Goal: Task Accomplishment & Management: Complete application form

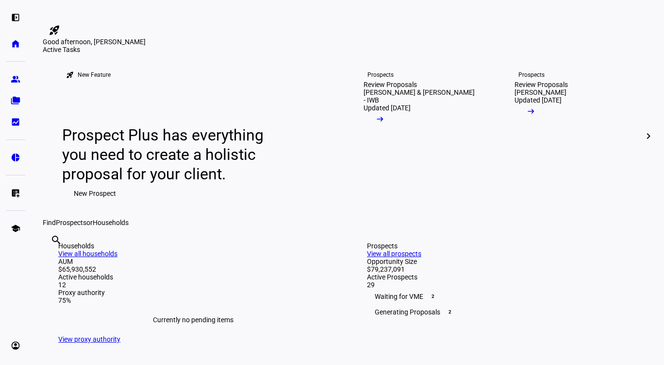
click at [21, 23] on div "left_panel_open" at bounding box center [15, 17] width 19 height 19
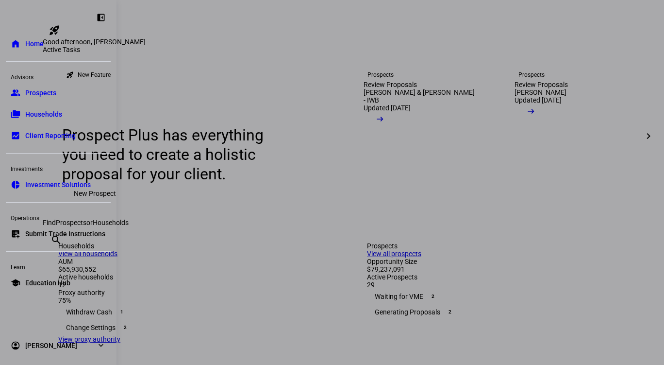
click at [62, 236] on span "Submit Trade Instructions" at bounding box center [65, 234] width 80 height 10
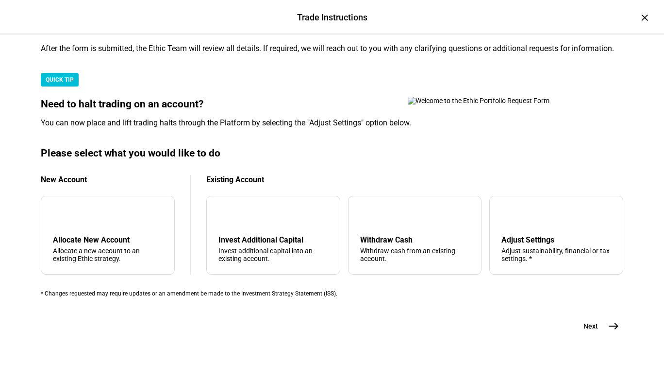
scroll to position [313, 0]
click at [269, 196] on div "arrow_downward Invest Additional Capital Invest additional capital into an exis…" at bounding box center [273, 235] width 134 height 79
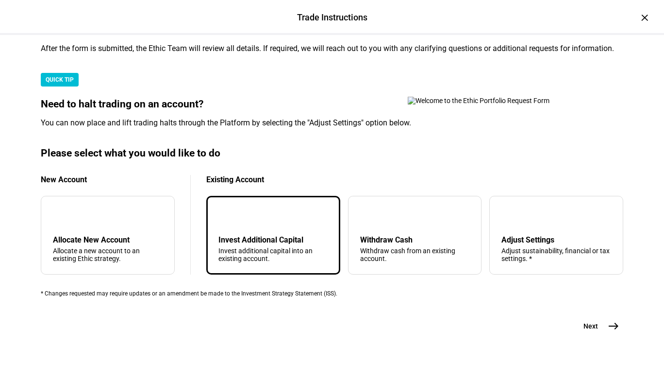
click at [604, 316] on span "east" at bounding box center [613, 325] width 19 height 19
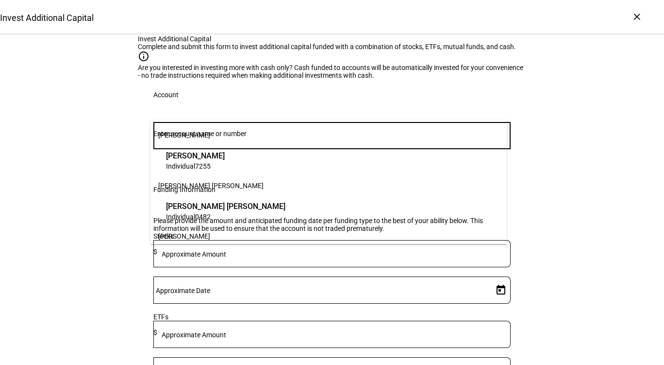
click at [321, 137] on input "Number" at bounding box center [331, 134] width 357 height 8
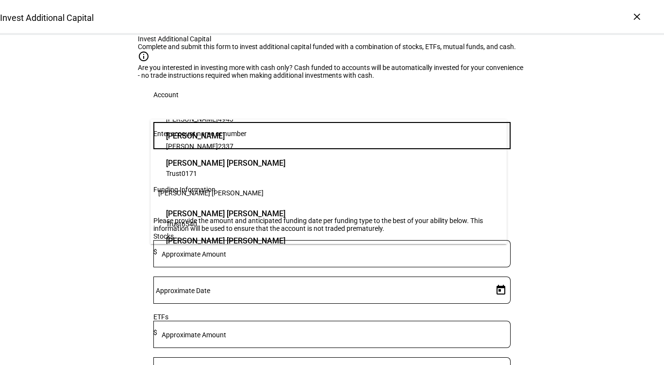
scroll to position [689, 0]
click at [286, 170] on span "Trust 0171" at bounding box center [225, 172] width 119 height 9
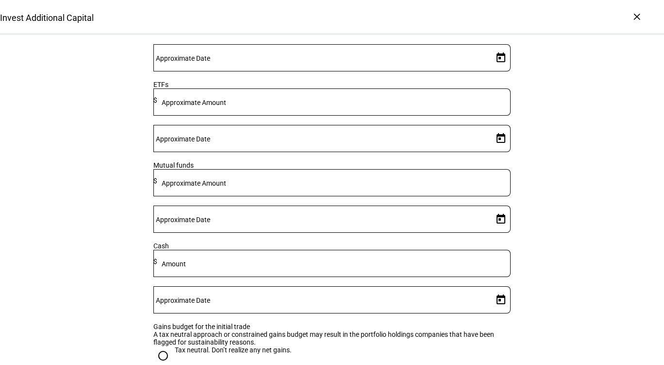
scroll to position [258, 0]
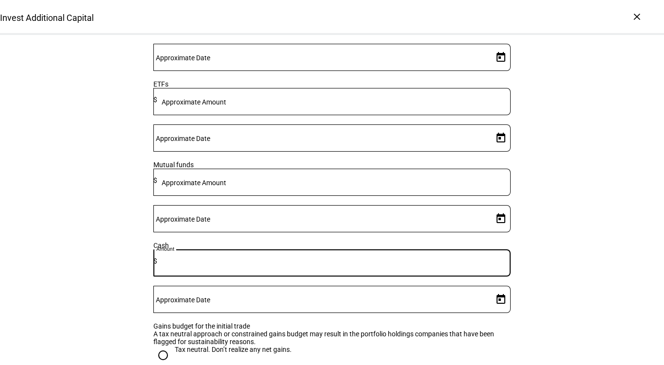
click at [323, 265] on input at bounding box center [334, 261] width 354 height 8
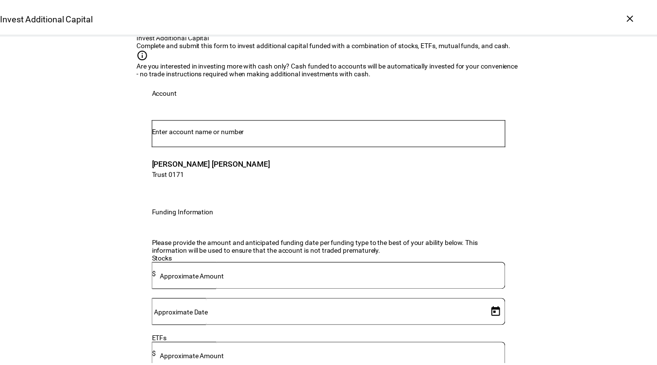
scroll to position [0, 0]
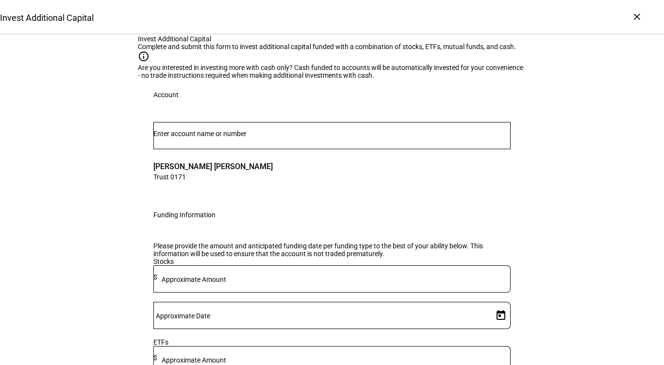
click at [636, 15] on div "×" at bounding box center [637, 17] width 16 height 16
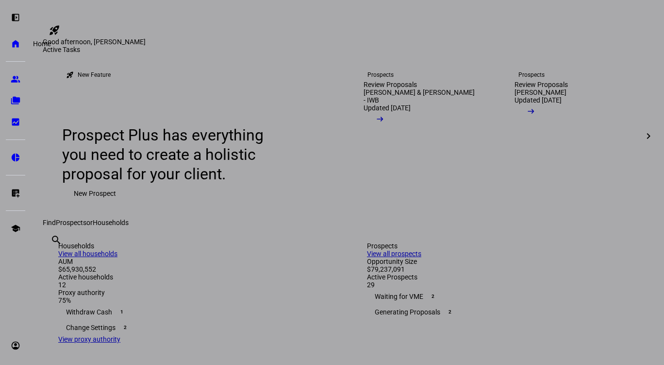
click at [14, 37] on link "home Home" at bounding box center [15, 43] width 19 height 19
click at [19, 79] on eth-mat-symbol "group" at bounding box center [16, 79] width 10 height 10
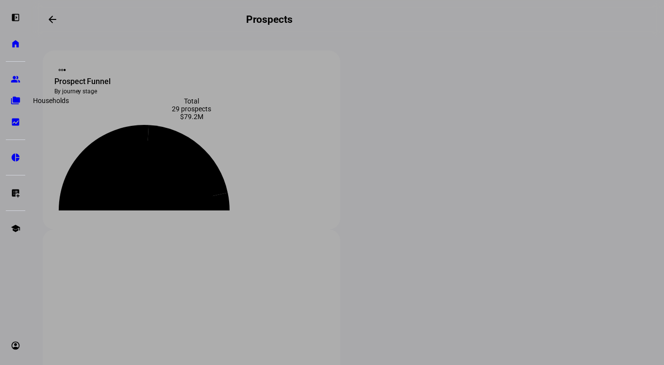
click at [15, 98] on eth-mat-symbol "folder_copy" at bounding box center [16, 101] width 10 height 10
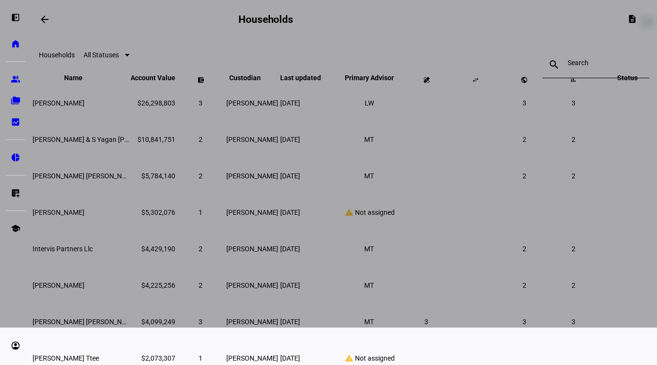
scroll to position [38, 0]
click at [146, 202] on div at bounding box center [328, 144] width 657 height 365
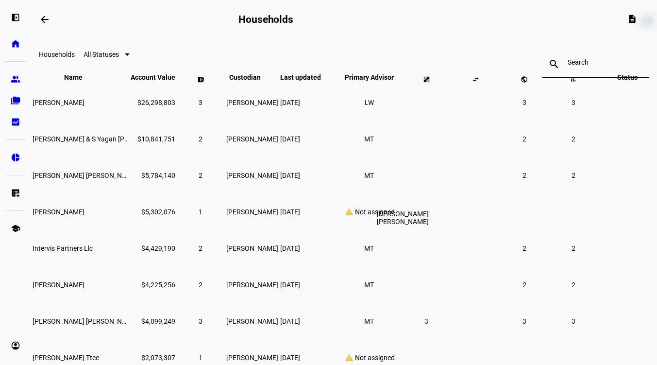
click at [374, 184] on li "MT" at bounding box center [368, 175] width 17 height 17
click at [176, 193] on td "$5,784,140" at bounding box center [153, 174] width 46 height 35
click at [123, 179] on span "[PERSON_NAME] [PERSON_NAME]" at bounding box center [85, 175] width 105 height 8
click at [156, 193] on td "$5,784,140" at bounding box center [153, 174] width 46 height 35
click at [138, 179] on span "[PERSON_NAME] [PERSON_NAME]" at bounding box center [85, 175] width 105 height 8
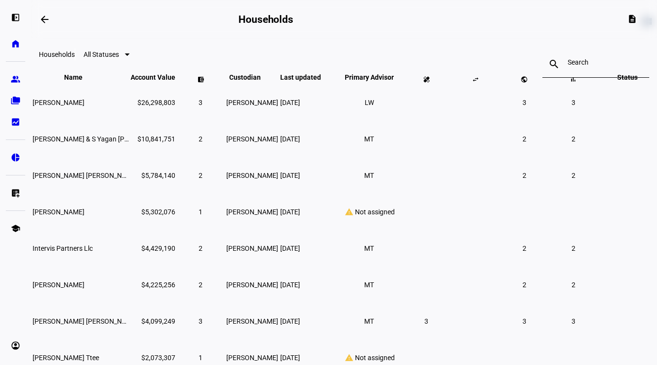
click at [159, 193] on td "$5,784,140" at bounding box center [153, 174] width 46 height 35
click at [176, 193] on td "$5,784,140" at bounding box center [153, 174] width 46 height 35
click at [129, 193] on td "[PERSON_NAME] [PERSON_NAME]" at bounding box center [80, 174] width 97 height 35
click at [377, 184] on li "MT" at bounding box center [368, 175] width 17 height 17
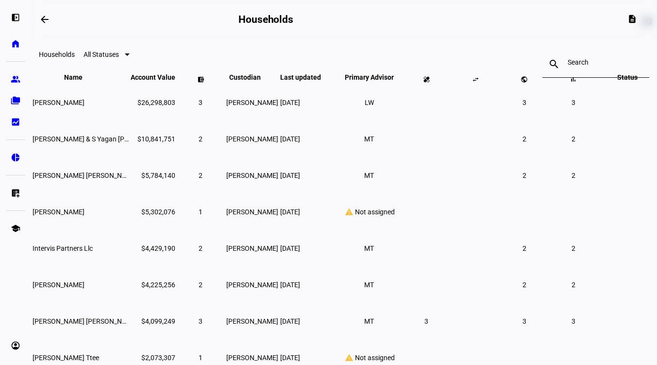
click at [512, 190] on td "2" at bounding box center [524, 174] width 48 height 35
click at [557, 184] on td "2" at bounding box center [573, 174] width 48 height 35
click at [223, 193] on td "2" at bounding box center [201, 174] width 48 height 35
click at [21, 78] on link "group Prospects" at bounding box center [15, 78] width 19 height 19
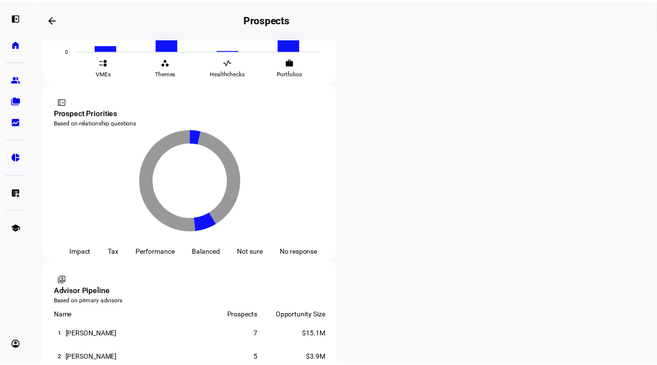
scroll to position [508, 0]
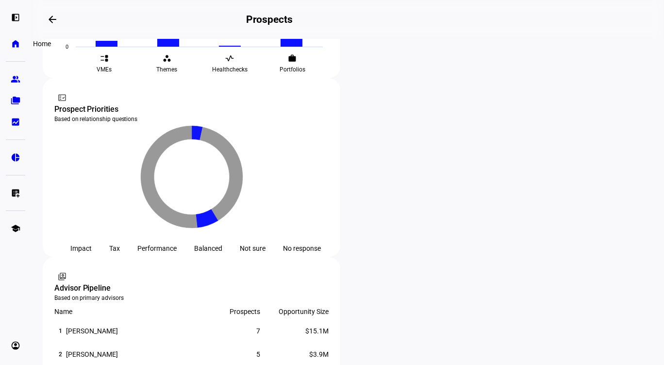
click at [15, 45] on eth-mat-symbol "home" at bounding box center [16, 44] width 10 height 10
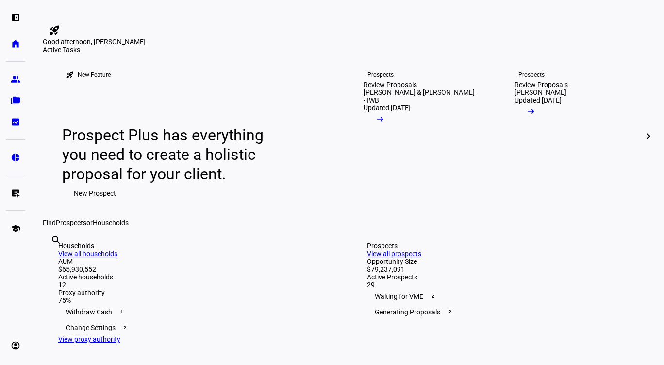
click at [14, 15] on eth-mat-symbol "left_panel_open" at bounding box center [16, 18] width 10 height 10
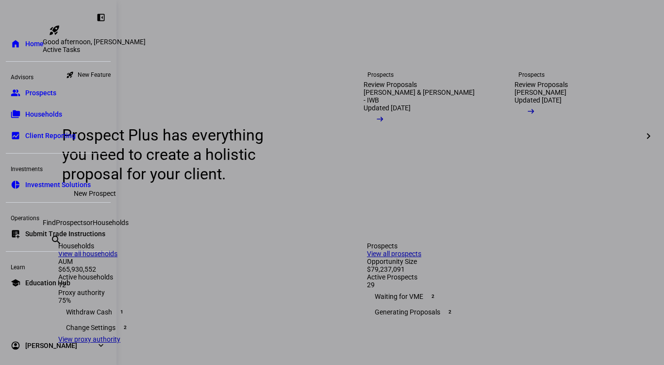
click at [46, 118] on span "Households" at bounding box center [43, 114] width 37 height 10
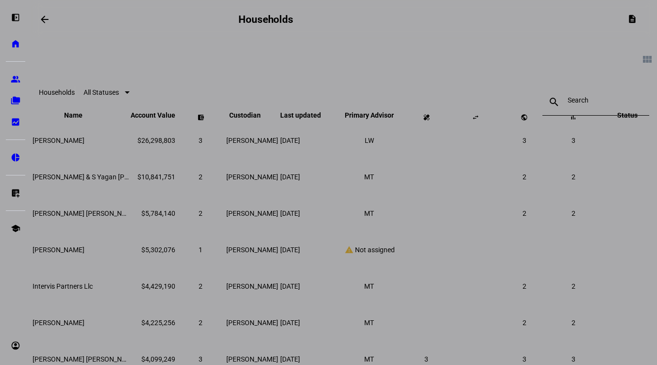
click at [393, 61] on div at bounding box center [328, 182] width 657 height 365
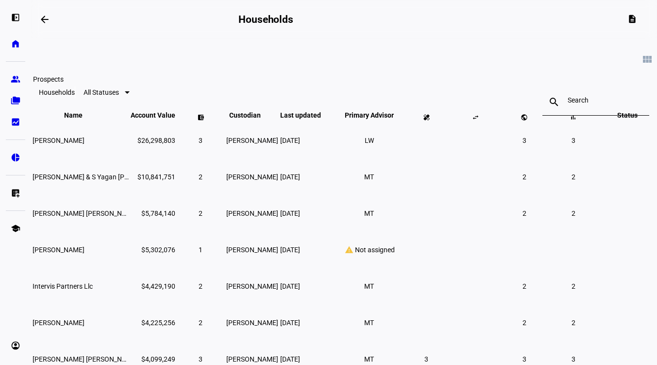
click at [9, 77] on link "group Prospects" at bounding box center [15, 78] width 19 height 19
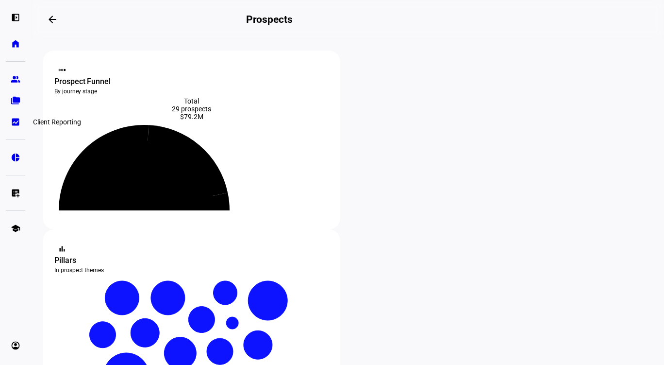
click at [17, 115] on link "bid_landscape Client Reporting" at bounding box center [15, 121] width 19 height 19
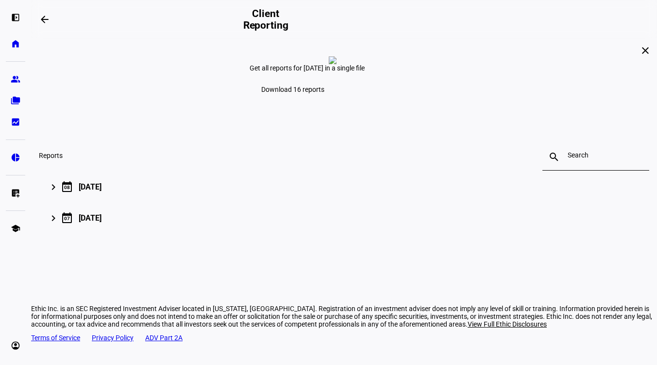
click at [12, 10] on div "left_panel_open" at bounding box center [15, 17] width 19 height 19
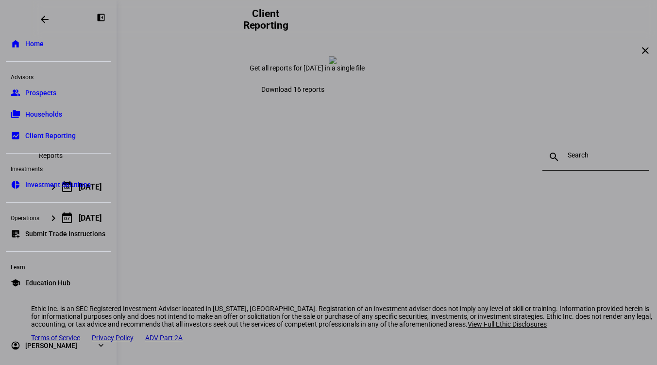
click at [38, 40] on span "Home" at bounding box center [34, 44] width 18 height 10
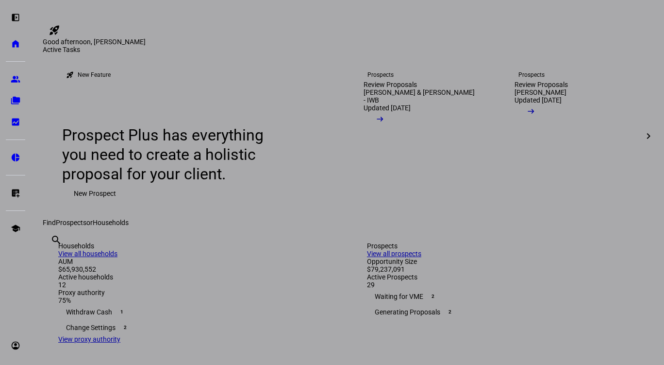
click at [351, 71] on div at bounding box center [332, 182] width 664 height 365
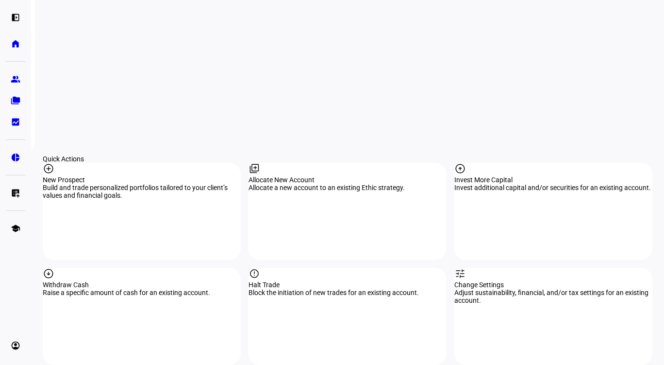
scroll to position [888, 0]
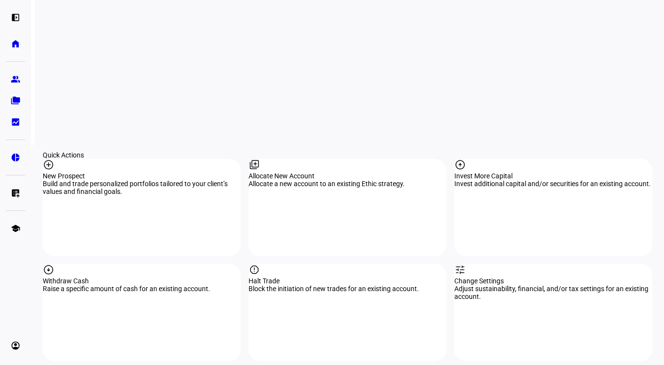
click at [481, 159] on div "arrow_circle_up Invest More Capital Invest additional capital and/or securities…" at bounding box center [554, 207] width 198 height 97
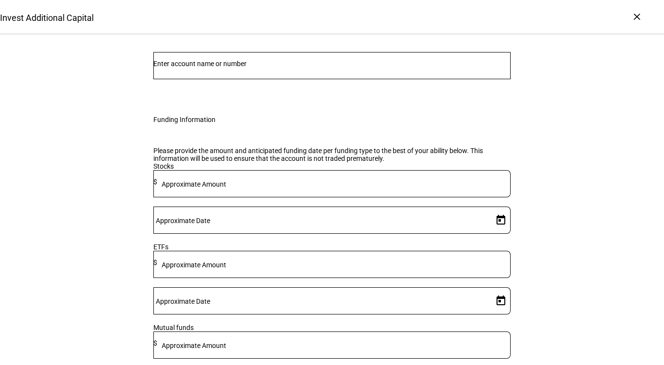
scroll to position [71, 0]
click at [344, 78] on div at bounding box center [331, 64] width 357 height 27
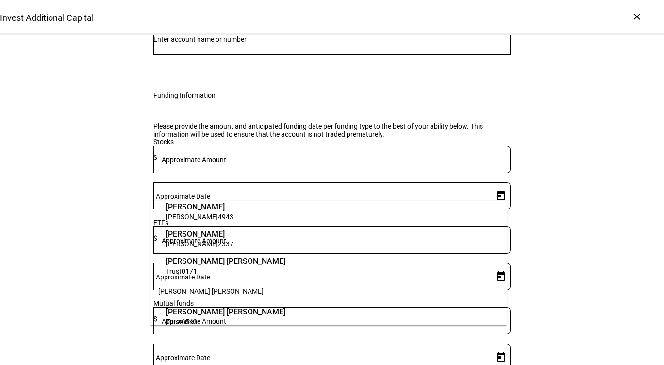
scroll to position [675, 0]
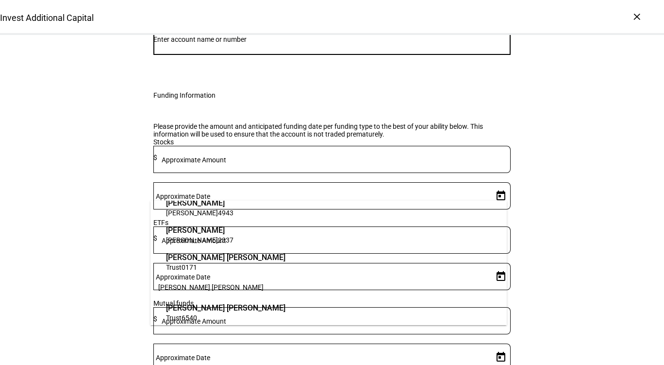
click at [286, 269] on span "Trust 0171" at bounding box center [225, 266] width 119 height 9
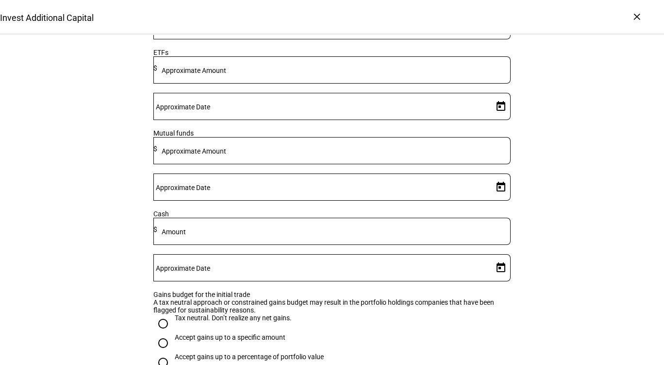
scroll to position [292, 0]
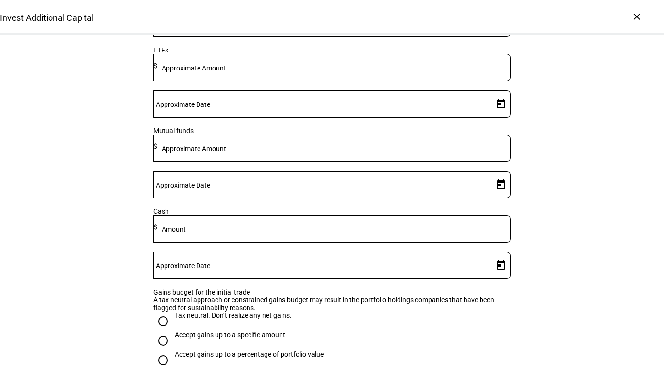
click at [311, 242] on div at bounding box center [334, 228] width 354 height 27
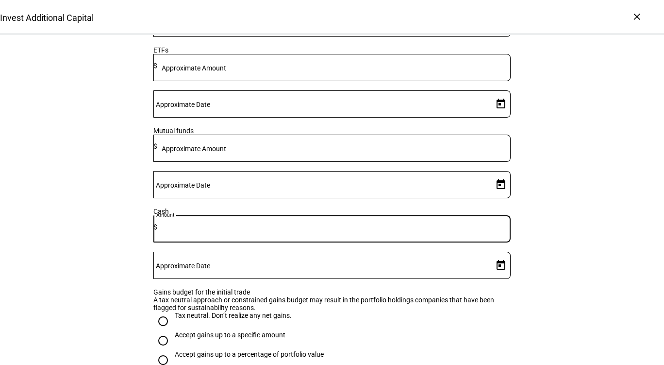
click at [303, 231] on input at bounding box center [334, 227] width 354 height 8
type input "825,000"
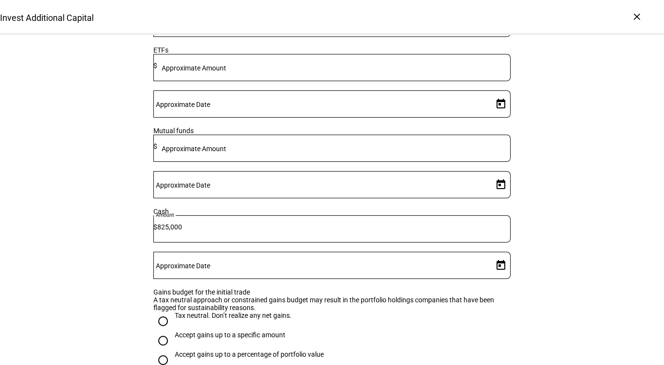
click at [456, 253] on div at bounding box center [321, 265] width 336 height 27
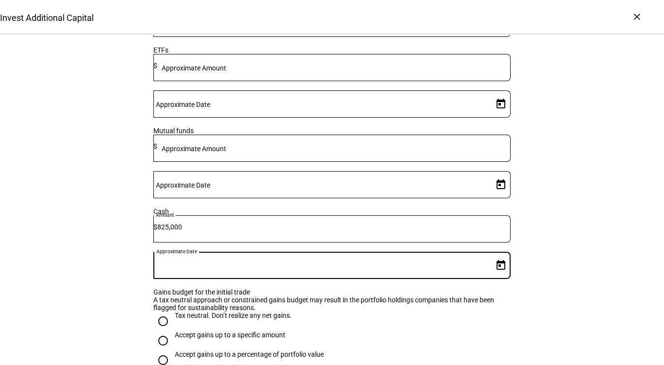
click at [494, 253] on span "Open calendar" at bounding box center [500, 264] width 23 height 23
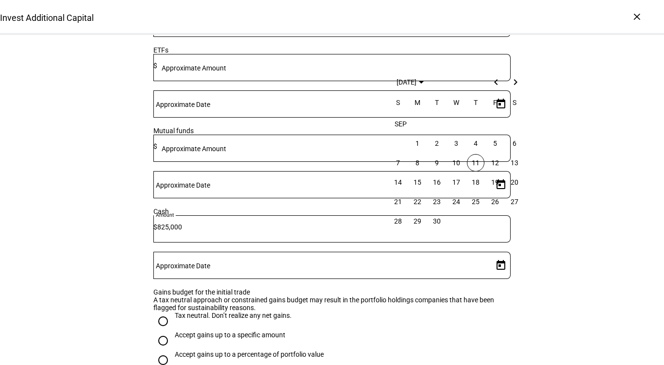
click at [478, 162] on span "11" at bounding box center [475, 162] width 17 height 17
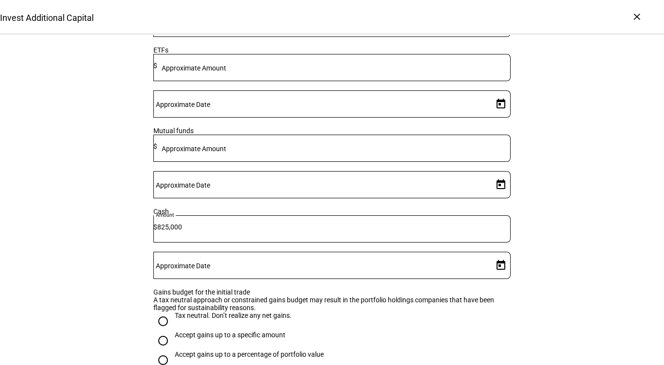
type input "9/11/2025"
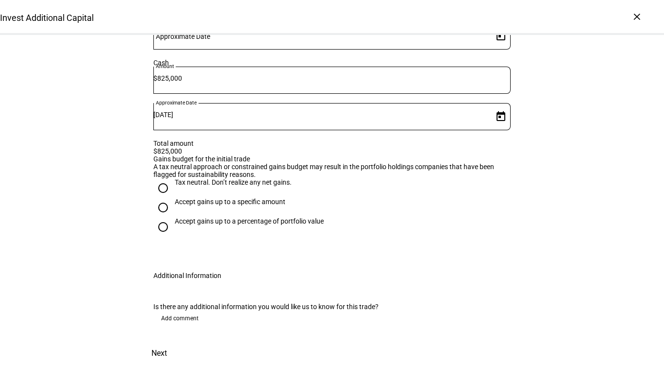
scroll to position [495, 0]
click at [265, 178] on div "Tax neutral. Don’t realize any net gains." at bounding box center [233, 182] width 117 height 8
click at [173, 178] on input "Tax neutral. Don’t realize any net gains." at bounding box center [162, 187] width 19 height 19
radio input "true"
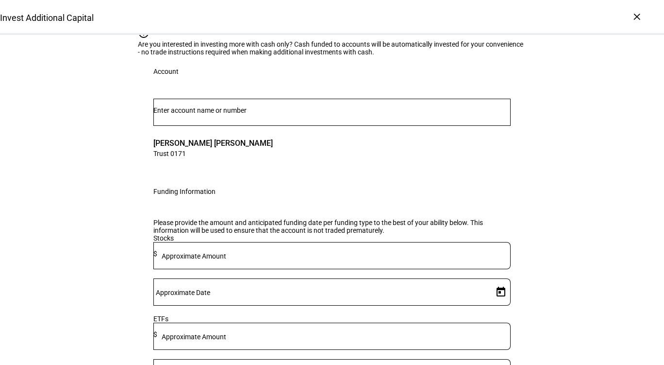
scroll to position [0, 0]
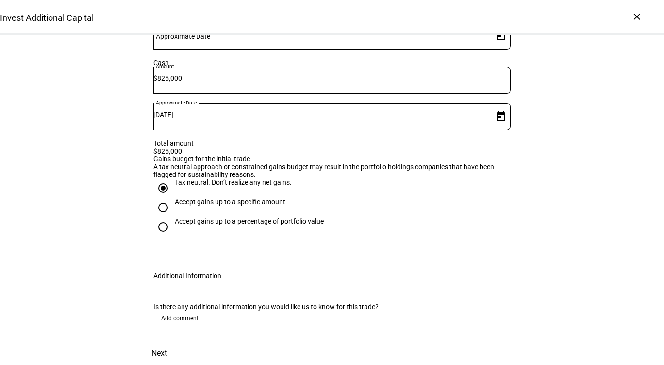
scroll to position [520, 0]
click at [167, 341] on span "Next" at bounding box center [160, 352] width 16 height 23
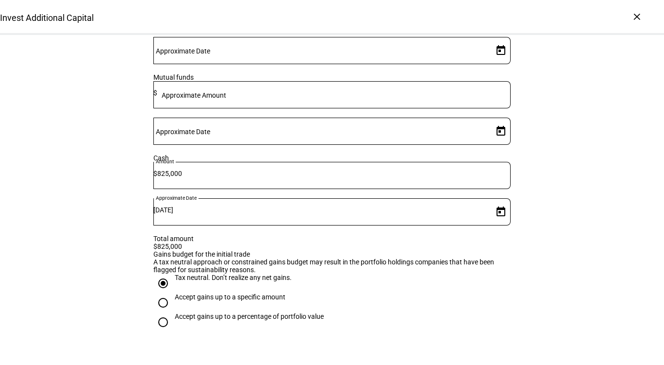
scroll to position [360, 0]
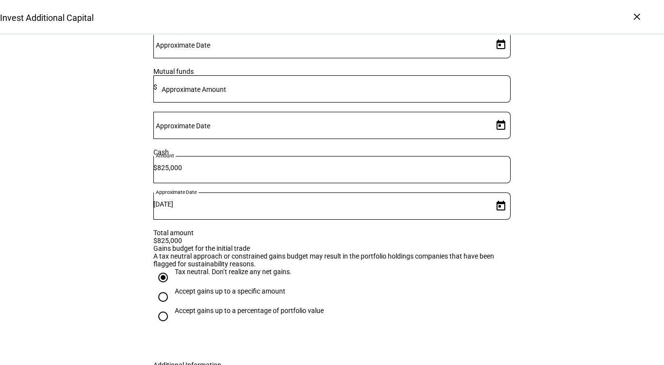
click at [161, 287] on input "Tax neutral. Don’t realize any net gains." at bounding box center [162, 277] width 19 height 19
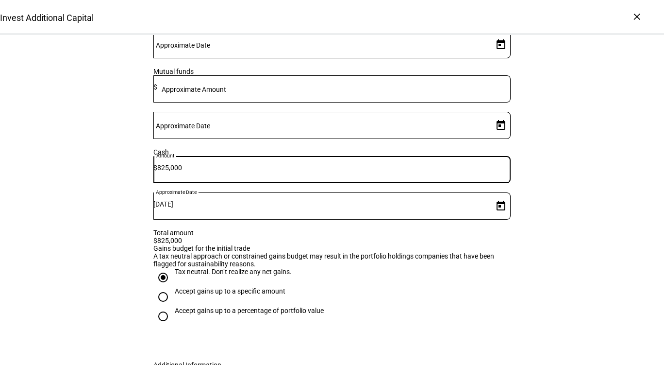
click at [323, 171] on input "825,000" at bounding box center [334, 168] width 354 height 8
type input "8"
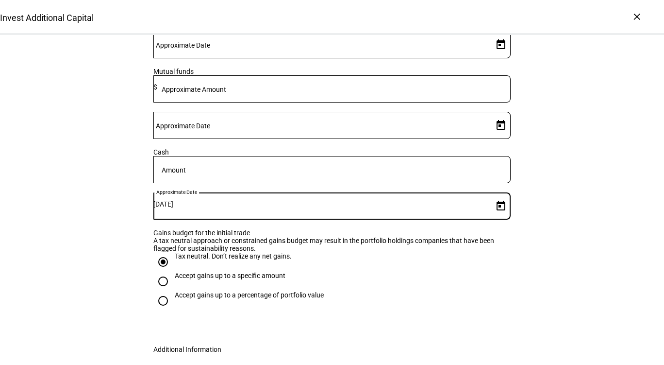
click at [461, 200] on input "9/11/2025" at bounding box center [321, 204] width 336 height 8
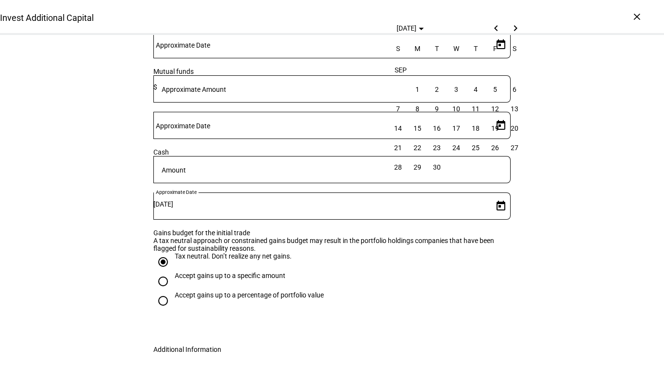
click at [474, 103] on span "11" at bounding box center [475, 108] width 17 height 17
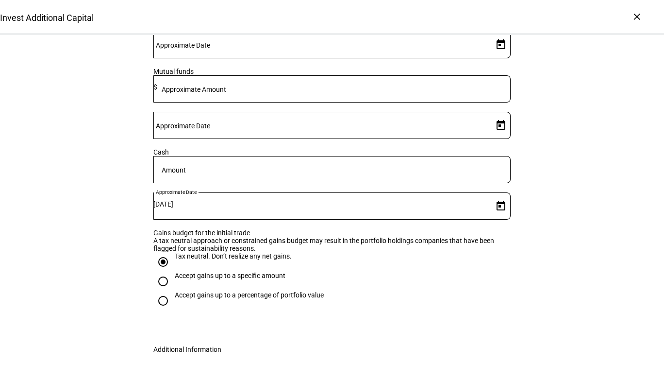
click at [556, 141] on div "Invest Additional Capital Complete and submit this form to invest additional ca…" at bounding box center [332, 62] width 664 height 774
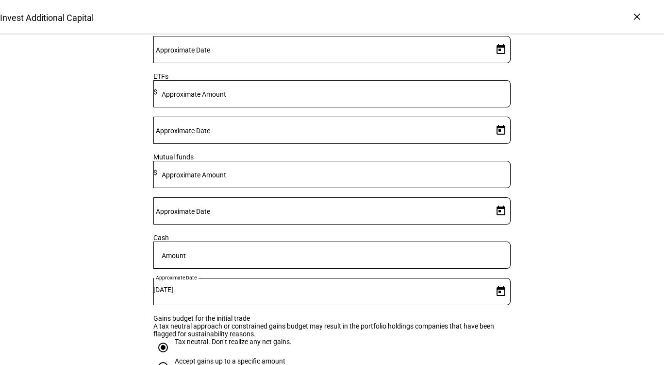
scroll to position [275, 0]
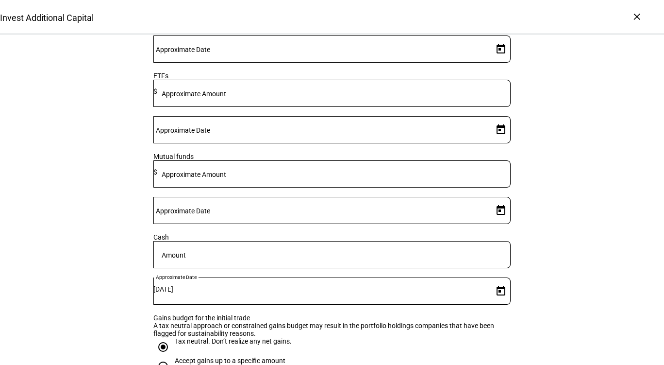
click at [360, 268] on div at bounding box center [331, 254] width 357 height 27
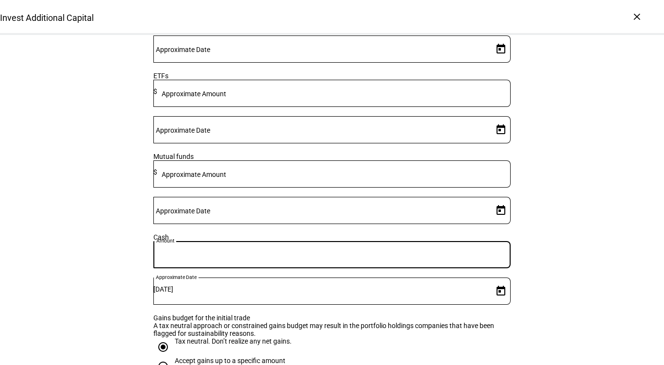
click at [350, 268] on div at bounding box center [331, 254] width 357 height 27
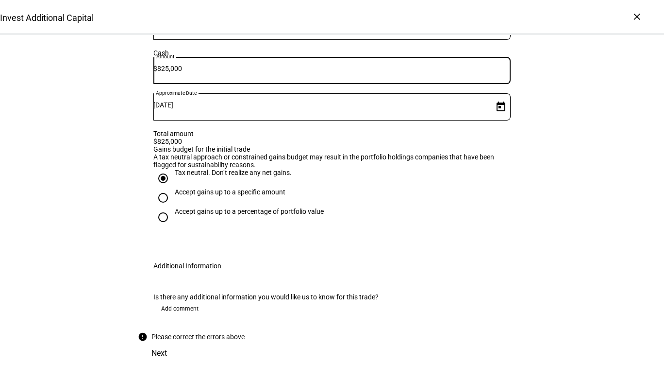
scroll to position [551, 0]
type input "825,000"
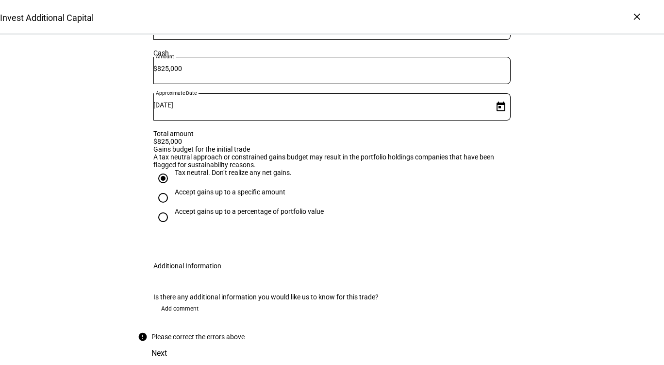
click at [173, 301] on span "Add comment" at bounding box center [179, 309] width 37 height 16
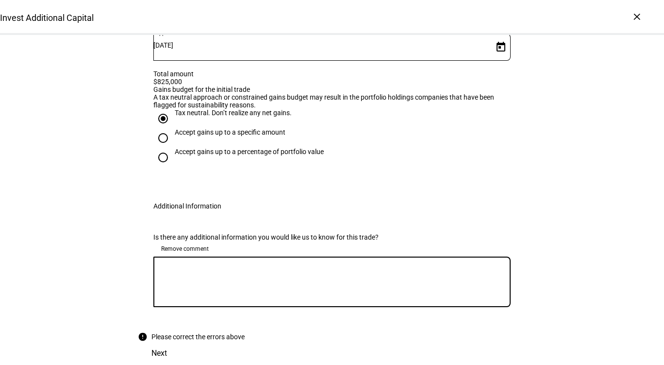
click at [232, 288] on textarea at bounding box center [331, 281] width 357 height 35
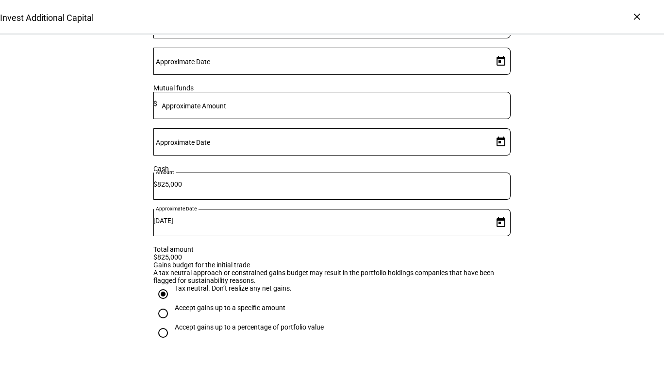
scroll to position [609, 0]
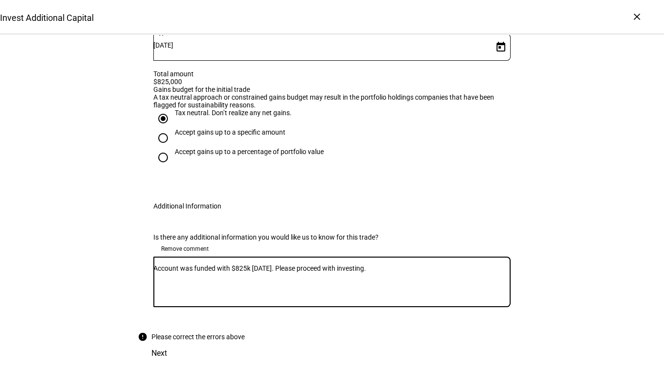
type textarea "Account was funded with $825k today. Please proceed with investing."
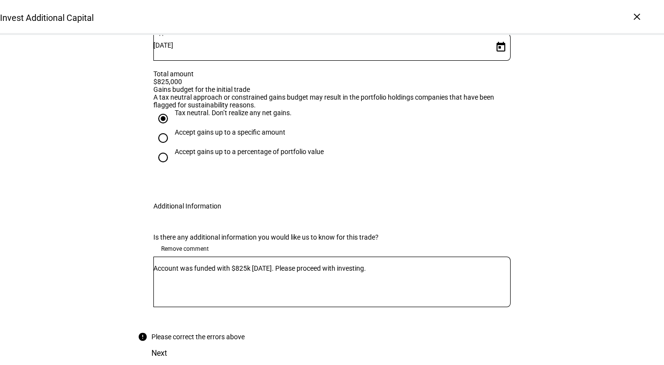
click at [198, 241] on span "Remove comment" at bounding box center [185, 249] width 48 height 16
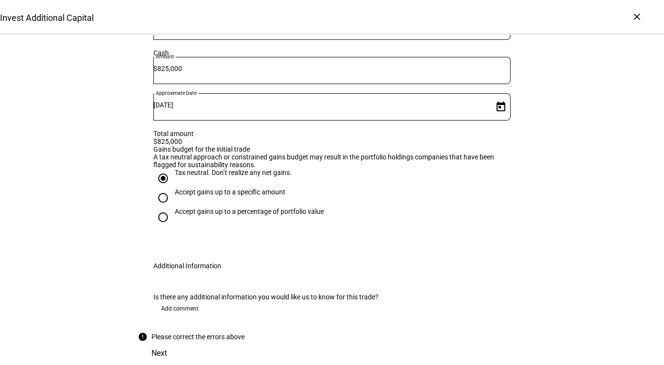
scroll to position [551, 0]
click at [501, 341] on div "Next" at bounding box center [332, 352] width 388 height 23
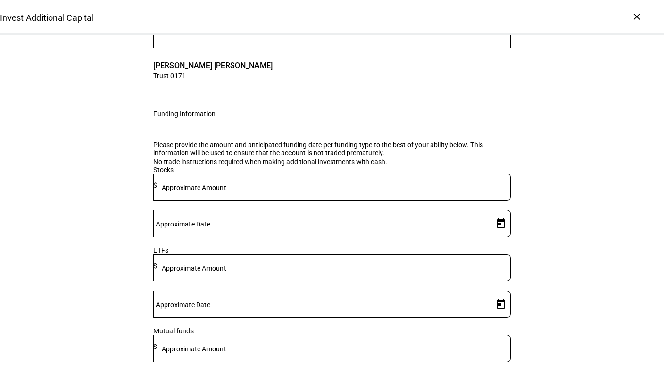
scroll to position [0, 0]
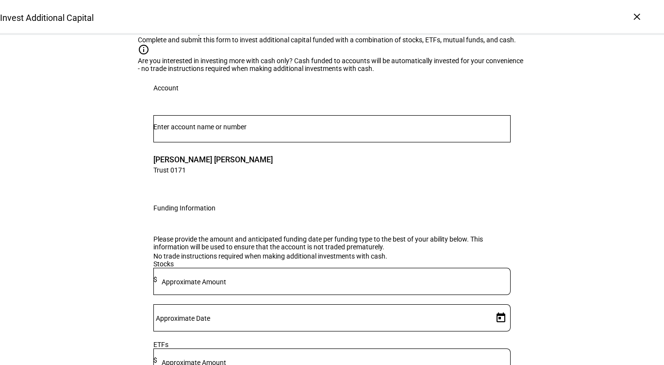
click at [458, 72] on div "Are you interested in investing more with cash only? Cash funded to accounts wi…" at bounding box center [332, 65] width 388 height 16
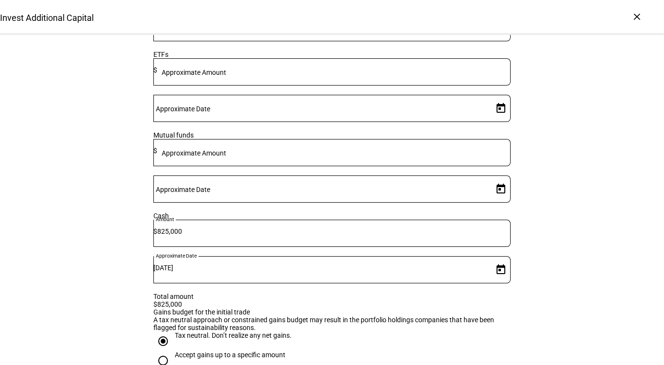
scroll to position [296, 0]
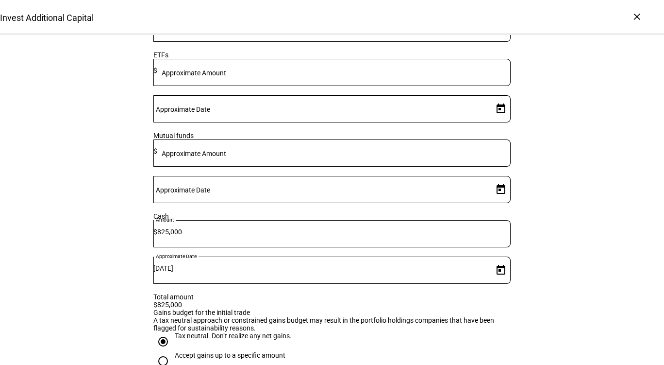
click at [347, 247] on div "825,000" at bounding box center [334, 233] width 354 height 27
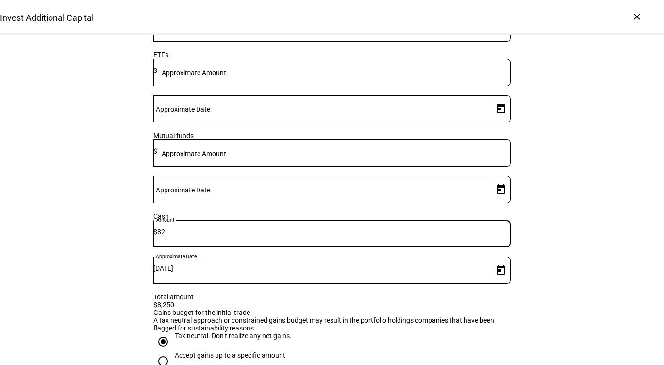
type input "8"
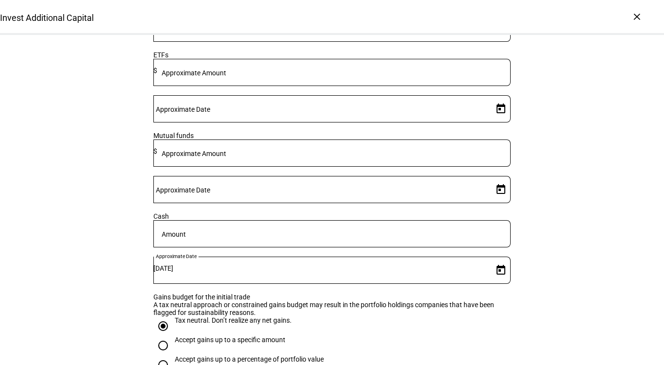
click at [489, 258] on span "Open calendar" at bounding box center [500, 269] width 23 height 23
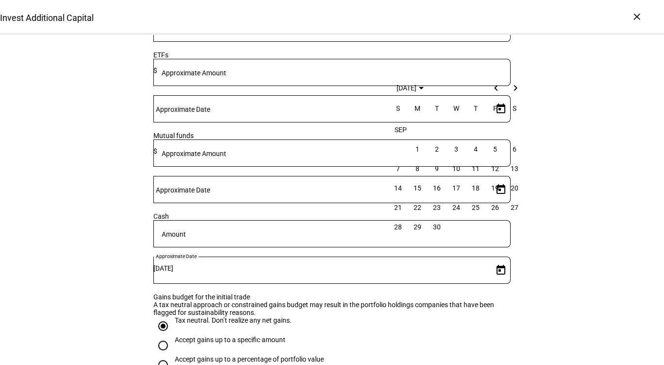
click at [472, 254] on div at bounding box center [332, 182] width 664 height 365
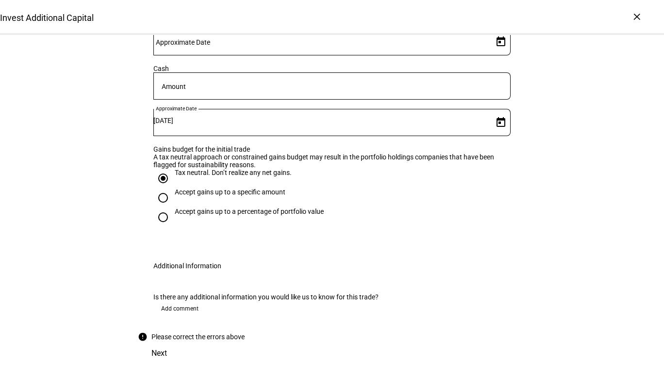
scroll to position [538, 0]
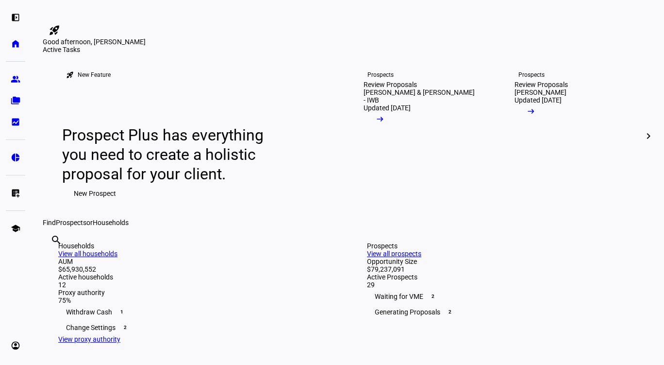
scroll to position [112, 0]
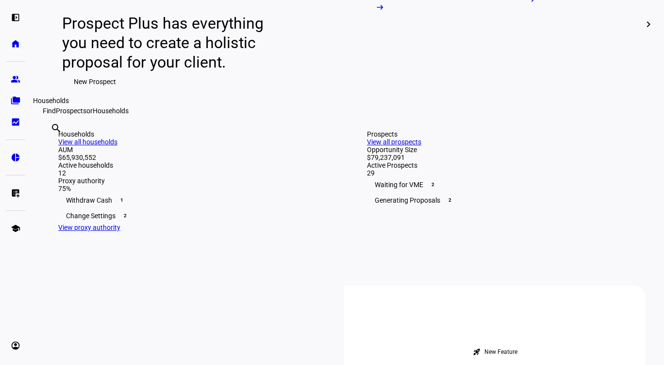
click at [20, 100] on link "folder_copy Households" at bounding box center [15, 100] width 19 height 19
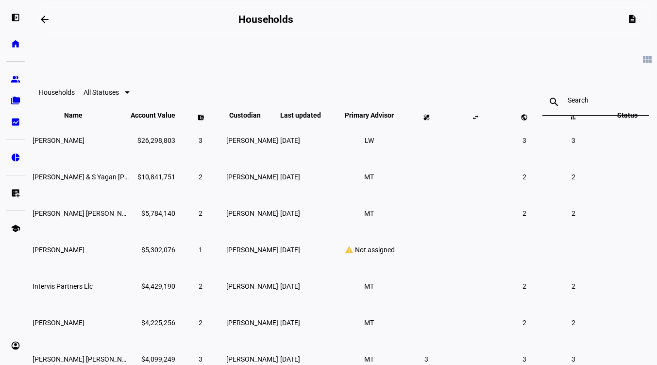
click at [18, 110] on plt-menu-item "folder_copy Households" at bounding box center [15, 100] width 19 height 19
click at [19, 119] on eth-mat-symbol "bid_landscape" at bounding box center [16, 122] width 10 height 10
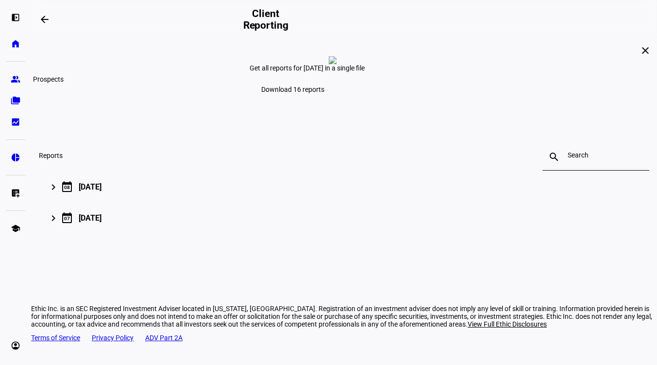
click at [19, 85] on link "group Prospects" at bounding box center [15, 78] width 19 height 19
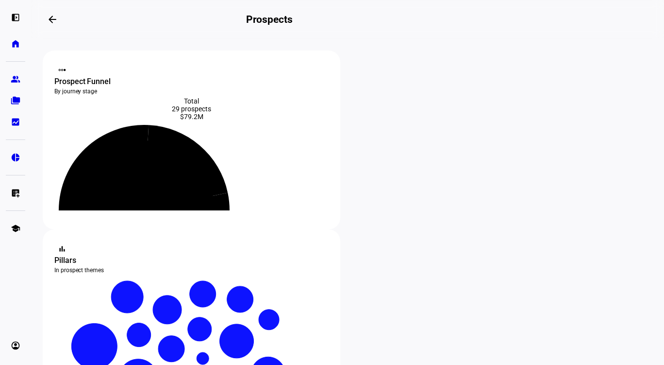
click at [17, 24] on div "left_panel_open" at bounding box center [15, 17] width 19 height 19
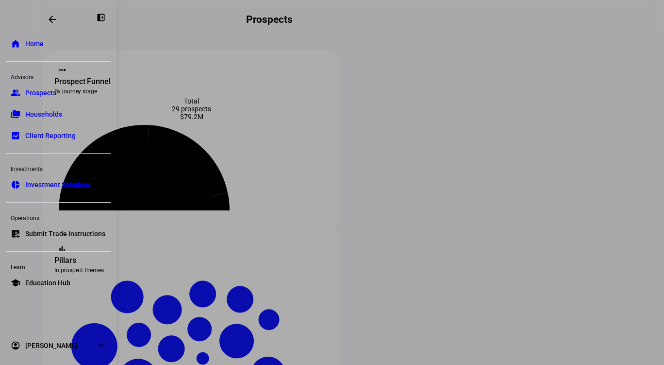
click at [34, 39] on span "Home" at bounding box center [34, 44] width 18 height 10
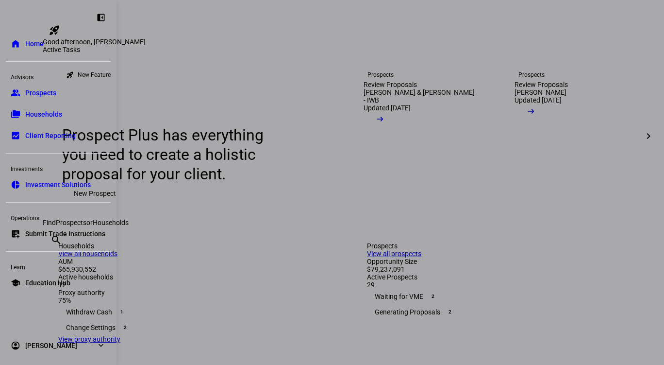
click at [45, 226] on link "list_alt_add Submit Trade Instructions" at bounding box center [58, 233] width 105 height 19
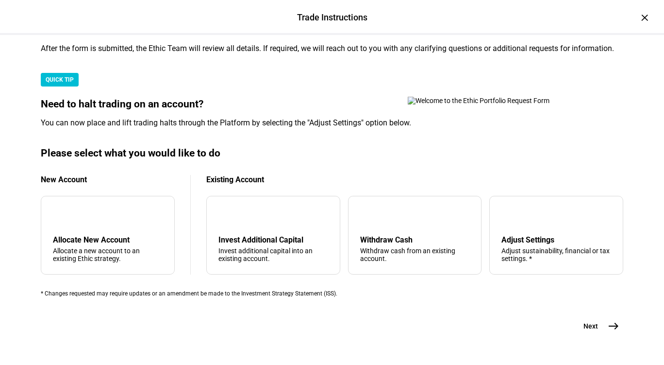
scroll to position [313, 0]
click at [303, 196] on div "arrow_downward Invest Additional Capital Invest additional capital into an exis…" at bounding box center [273, 235] width 134 height 79
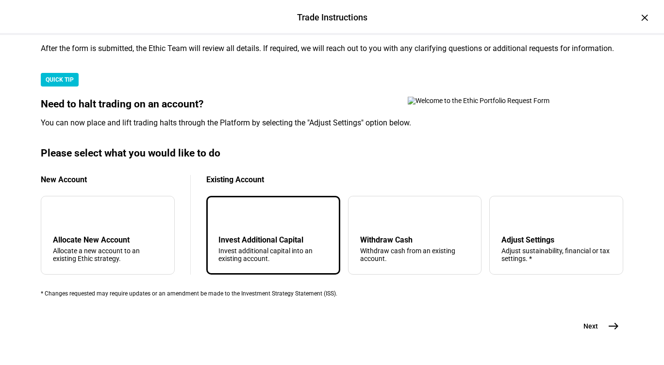
click at [297, 235] on div "Invest Additional Capital" at bounding box center [274, 239] width 110 height 9
click at [253, 196] on div "arrow_downward Invest Additional Capital Invest additional capital into an exis…" at bounding box center [273, 235] width 134 height 79
click at [610, 320] on mat-icon "east" at bounding box center [614, 326] width 12 height 12
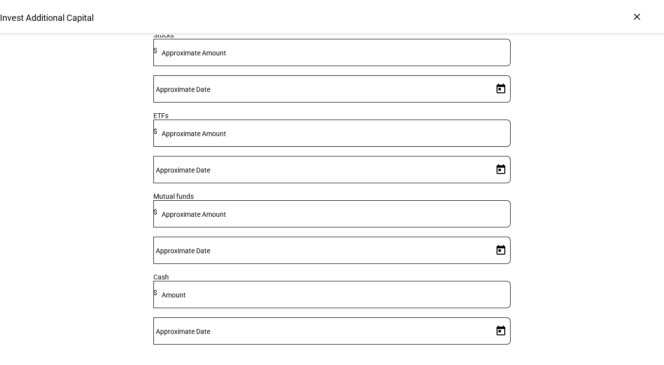
scroll to position [214, 0]
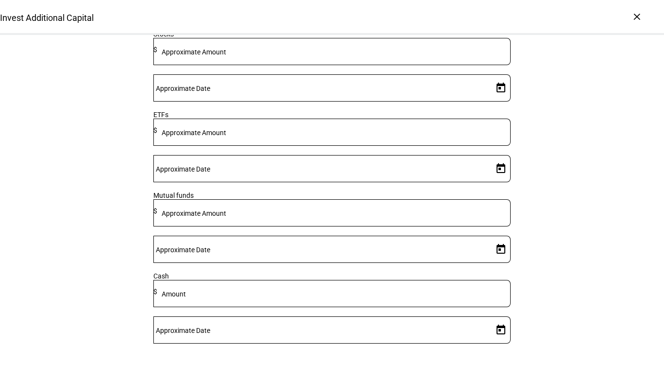
click at [324, 236] on div at bounding box center [331, 230] width 357 height 9
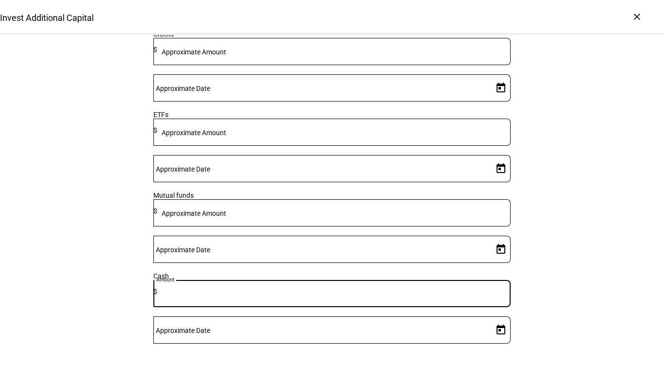
click at [322, 295] on input at bounding box center [334, 291] width 354 height 8
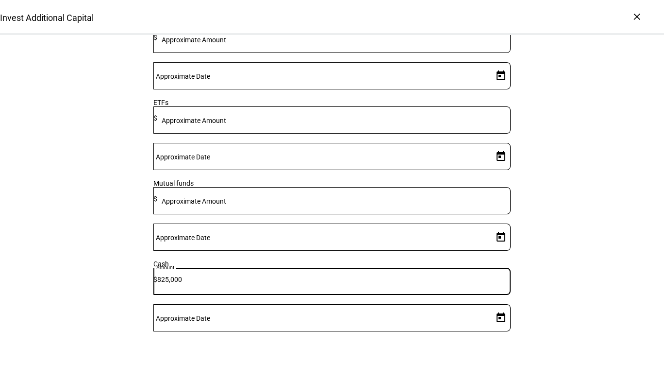
type input "825,000"
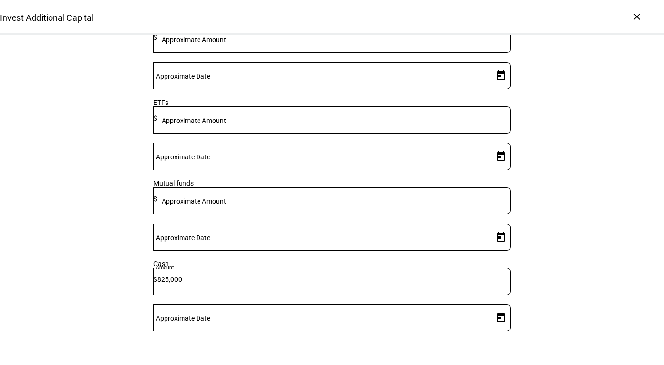
drag, startPoint x: 44, startPoint y: 215, endPoint x: 50, endPoint y: 233, distance: 19.0
click at [50, 233] on div "Invest Additional Capital Complete and submit this form to invest additional ca…" at bounding box center [332, 141] width 664 height 640
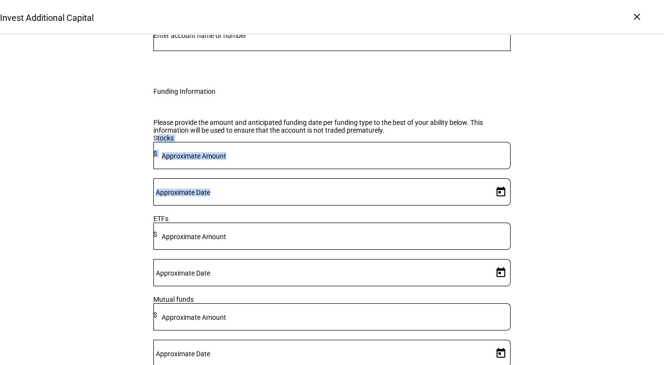
scroll to position [88, 0]
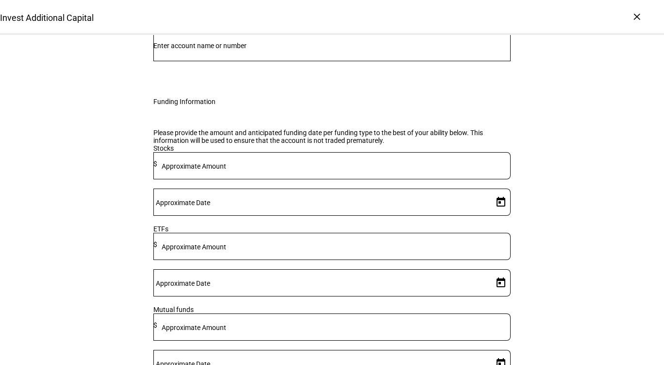
click at [311, 61] on div at bounding box center [331, 47] width 357 height 27
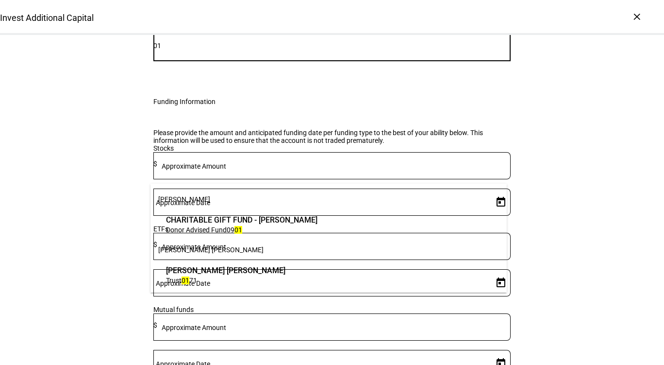
type input "01"
click at [277, 272] on span "[PERSON_NAME] [PERSON_NAME]" at bounding box center [225, 270] width 119 height 11
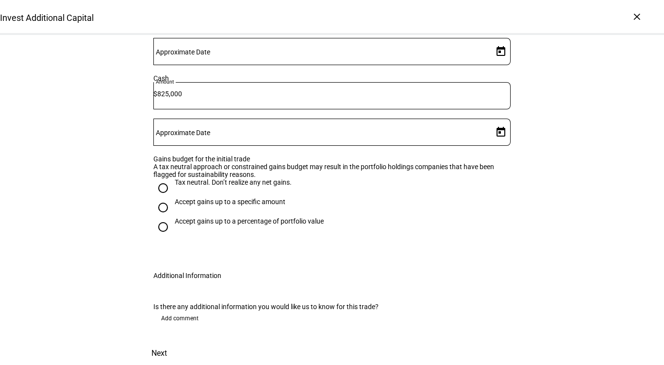
scroll to position [506, 0]
click at [167, 341] on span "Next" at bounding box center [160, 352] width 16 height 23
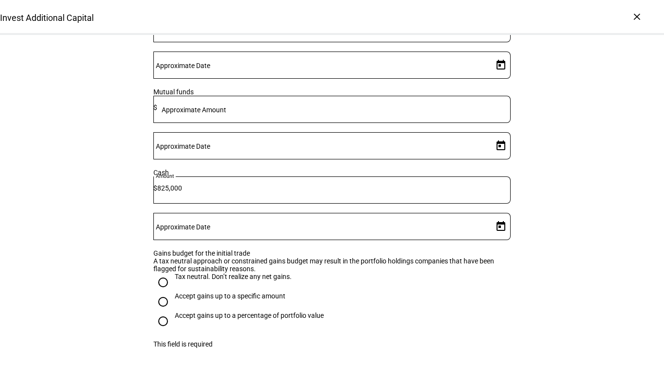
scroll to position [343, 0]
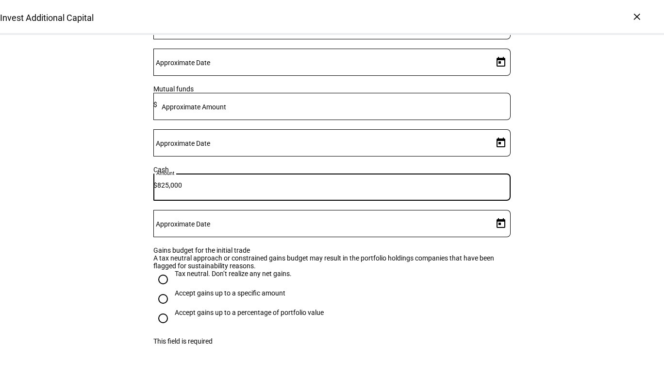
click at [329, 189] on input "825,000" at bounding box center [334, 185] width 354 height 8
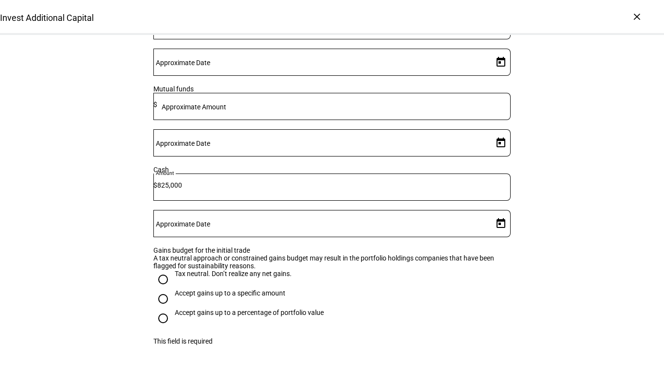
click at [210, 220] on mat-label "Approximate Date" at bounding box center [183, 224] width 54 height 8
click at [419, 218] on input "Approximate Date" at bounding box center [321, 222] width 336 height 8
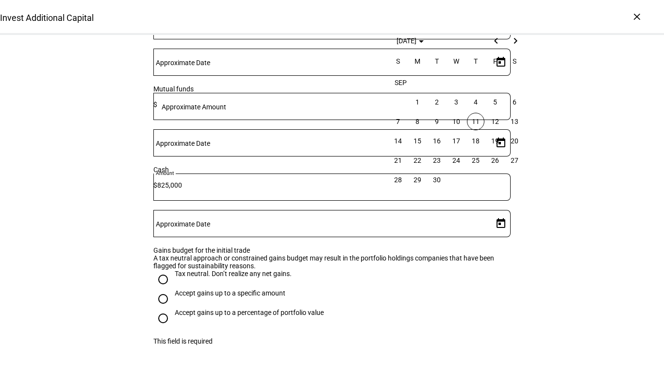
click at [470, 121] on span "11" at bounding box center [475, 121] width 17 height 17
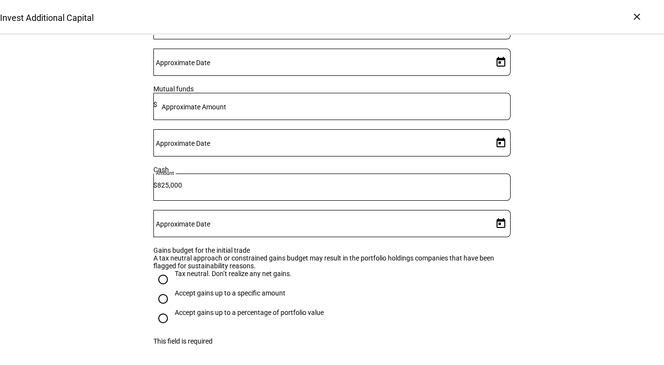
type input "9/11/2025"
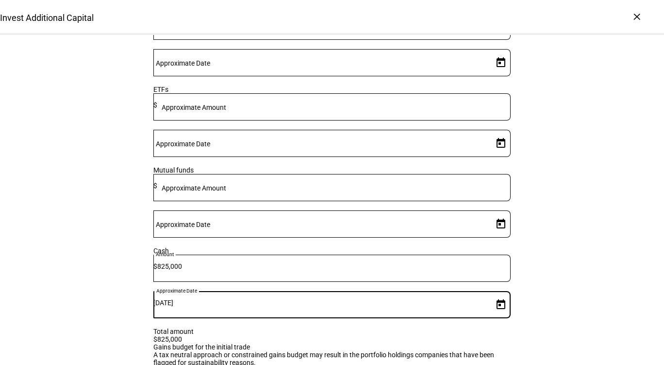
scroll to position [0, 0]
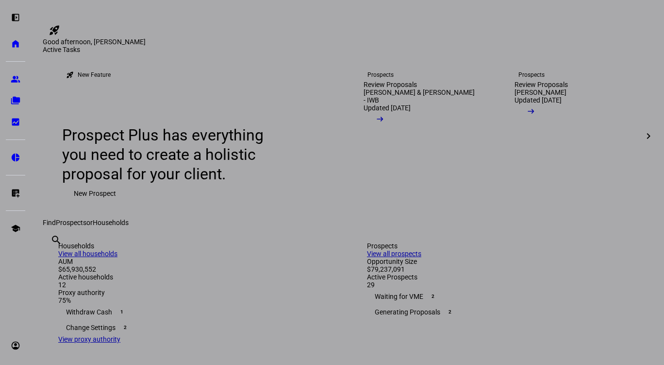
click at [11, 19] on eth-mat-symbol "left_panel_open" at bounding box center [16, 18] width 10 height 10
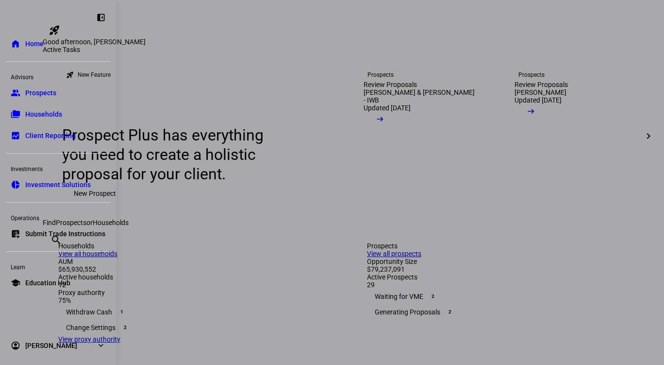
click at [58, 233] on span "Submit Trade Instructions" at bounding box center [65, 234] width 80 height 10
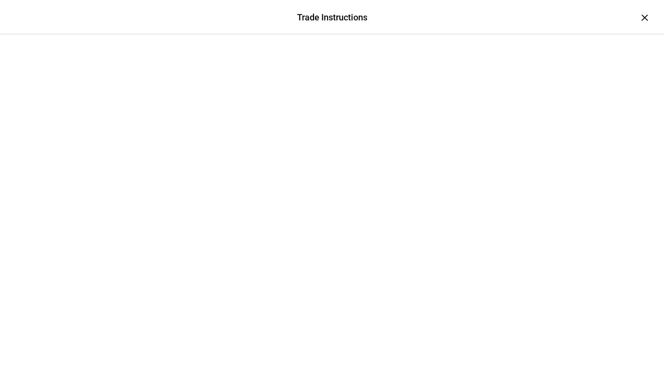
click at [624, 35] on div at bounding box center [332, 59] width 583 height 49
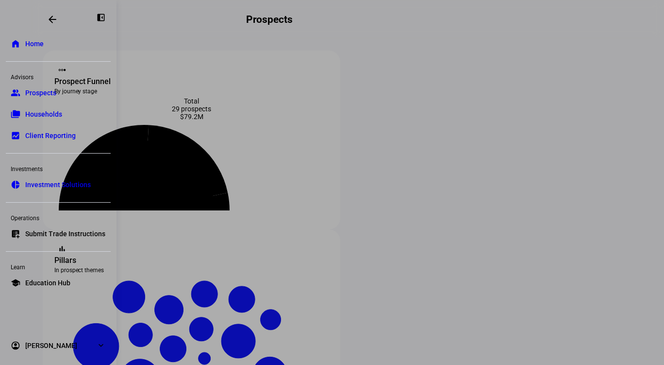
click at [60, 47] on link "home Home" at bounding box center [58, 43] width 105 height 19
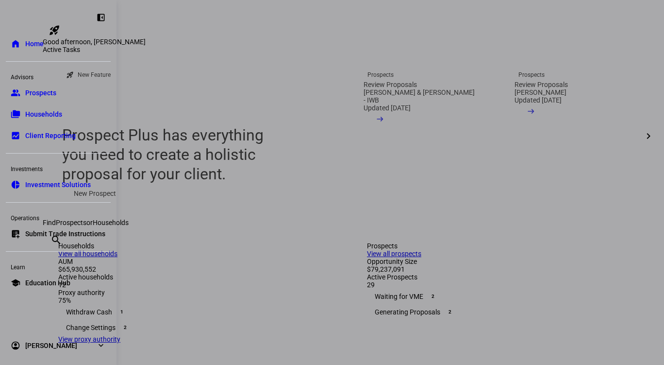
click at [300, 91] on div at bounding box center [332, 182] width 664 height 365
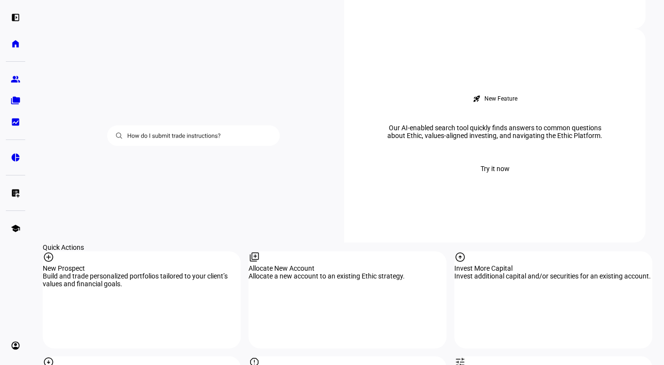
scroll to position [902, 0]
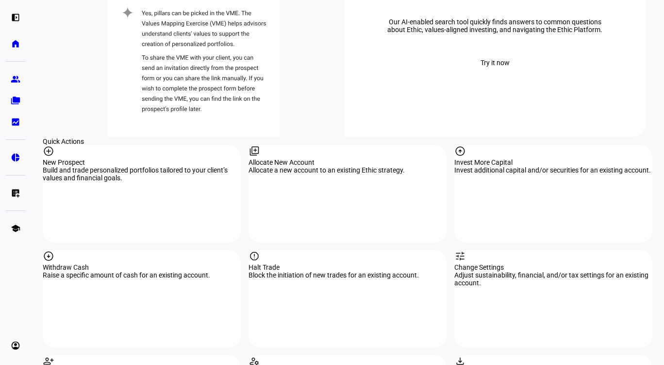
click at [542, 158] on div "Invest More Capital" at bounding box center [554, 162] width 198 height 8
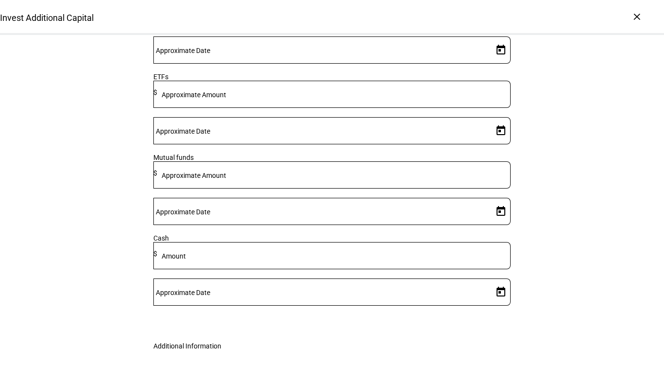
scroll to position [275, 0]
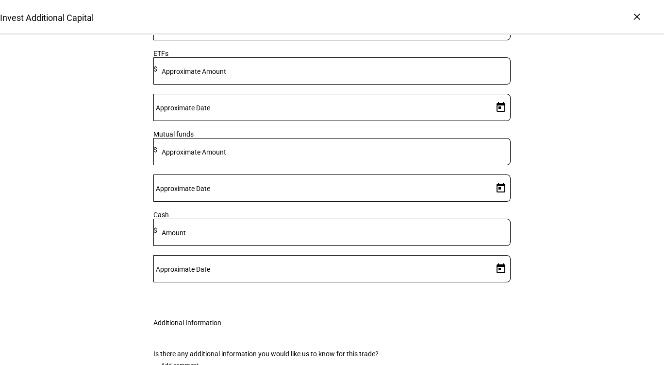
click at [347, 234] on input at bounding box center [334, 230] width 354 height 8
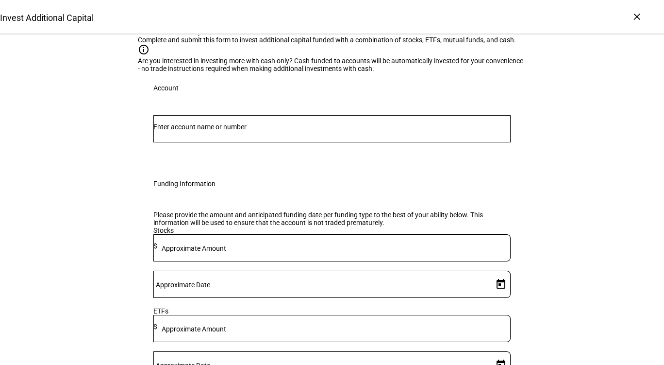
scroll to position [0, 0]
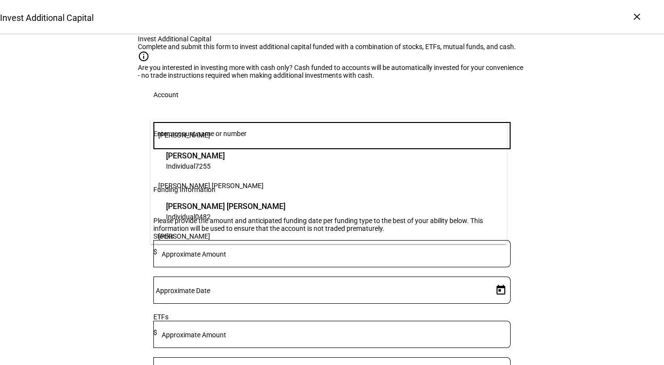
click at [316, 137] on input "Number" at bounding box center [331, 134] width 357 height 8
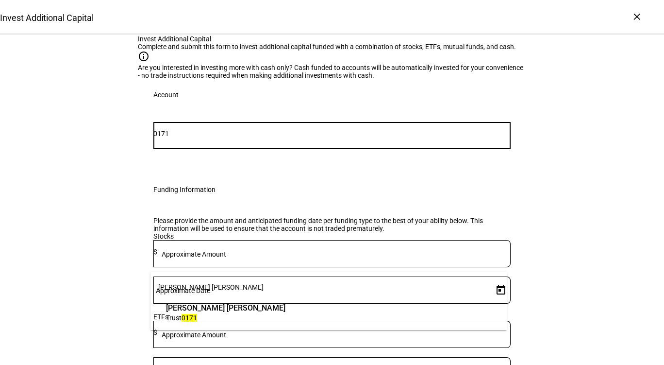
type input "0171"
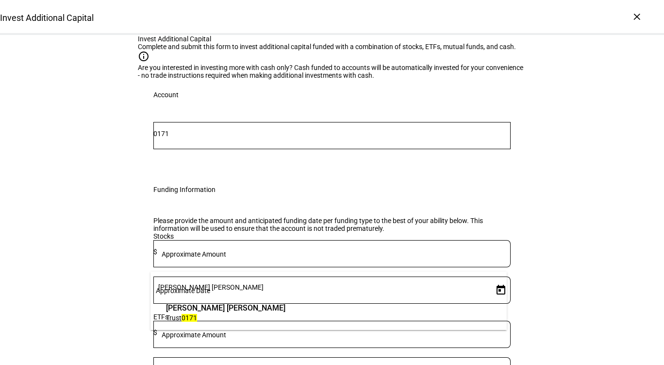
click at [286, 311] on span "[PERSON_NAME] [PERSON_NAME]" at bounding box center [225, 307] width 119 height 11
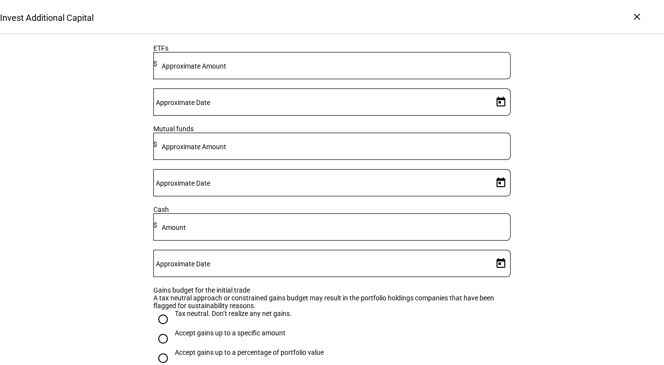
scroll to position [289, 0]
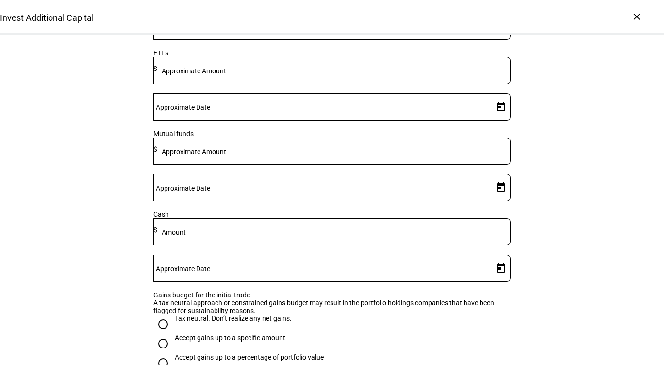
click at [186, 236] on mat-label "Amount" at bounding box center [174, 232] width 24 height 8
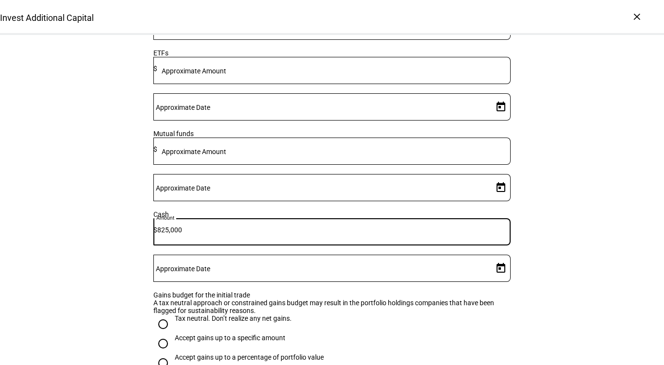
type input "825,000"
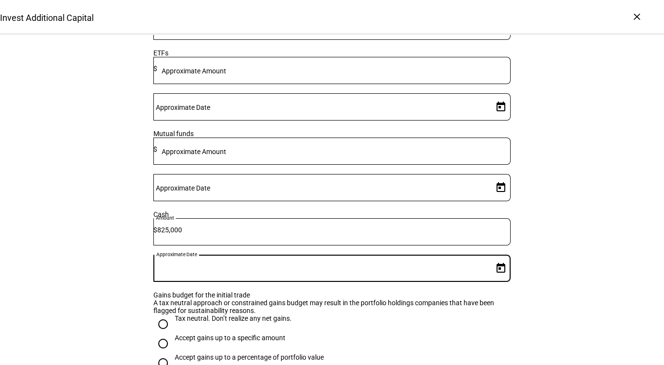
click at [422, 262] on input "Approximate Date" at bounding box center [321, 266] width 336 height 8
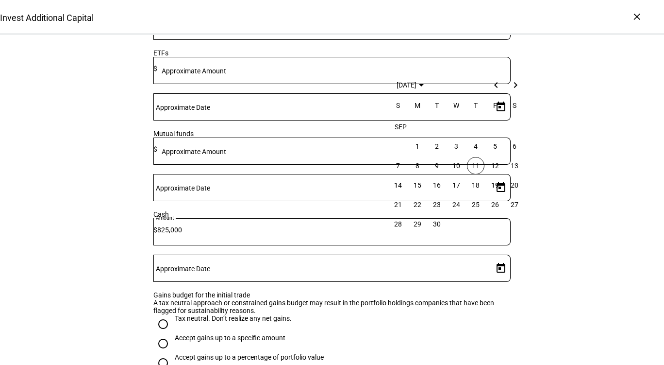
click at [474, 165] on span "11" at bounding box center [475, 165] width 17 height 17
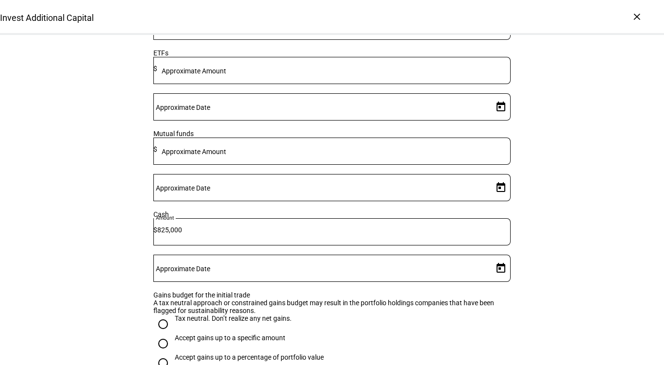
type input "9/11/2025"
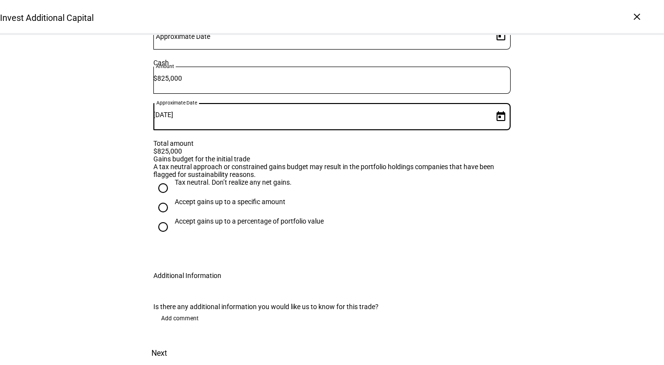
scroll to position [461, 0]
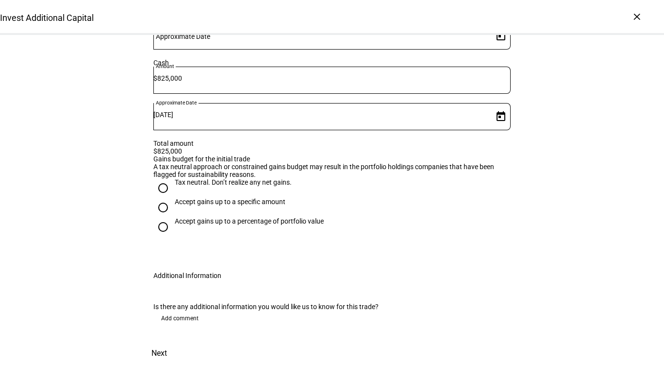
click at [248, 181] on div "Tax neutral. Don’t realize any net gains." at bounding box center [233, 182] width 117 height 8
click at [173, 181] on input "Tax neutral. Don’t realize any net gains." at bounding box center [162, 187] width 19 height 19
radio input "true"
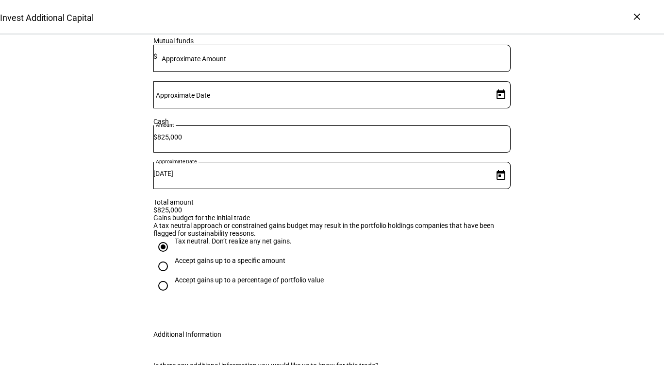
scroll to position [520, 0]
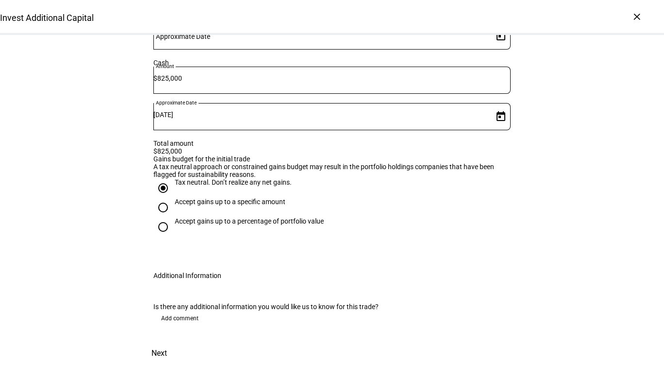
click at [167, 341] on span "Next" at bounding box center [160, 352] width 16 height 23
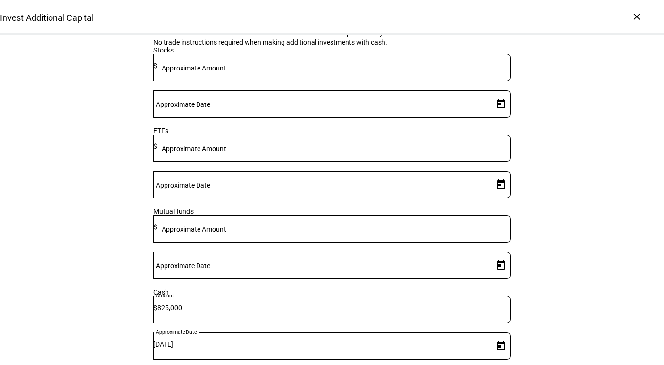
scroll to position [0, 0]
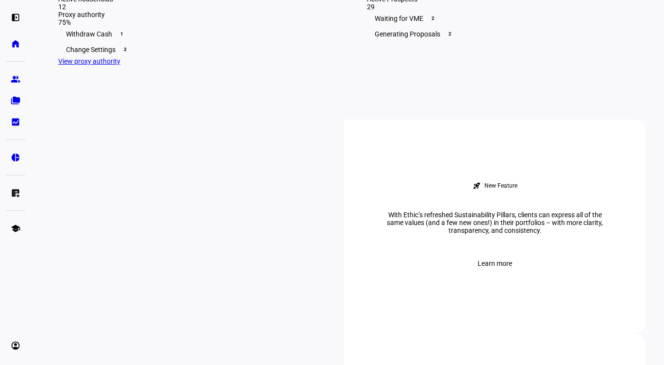
scroll to position [280, 0]
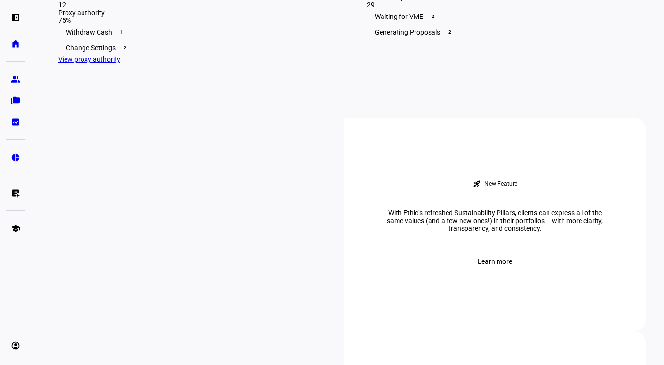
click at [12, 16] on eth-mat-symbol "left_panel_open" at bounding box center [16, 18] width 10 height 10
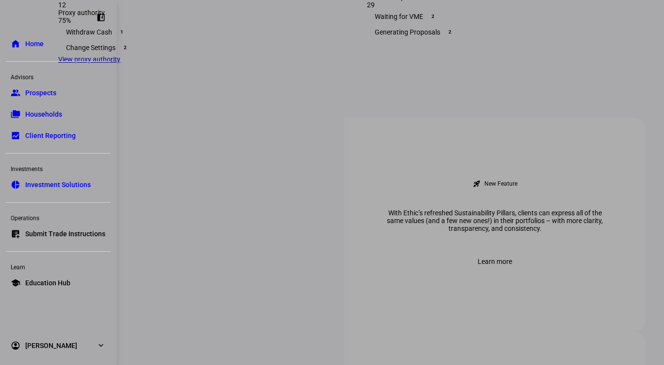
click at [55, 91] on span "Prospects" at bounding box center [40, 93] width 31 height 10
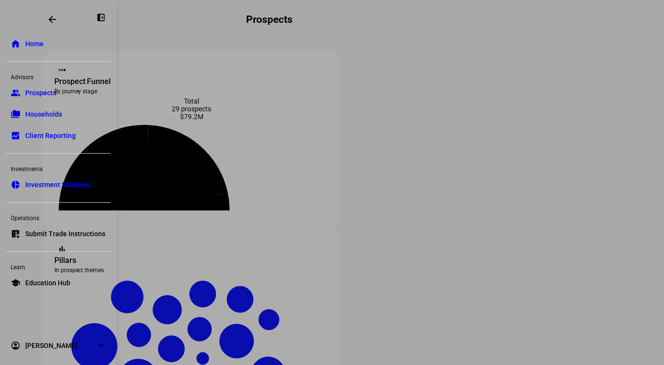
click at [97, 237] on span "Submit Trade Instructions" at bounding box center [65, 234] width 80 height 10
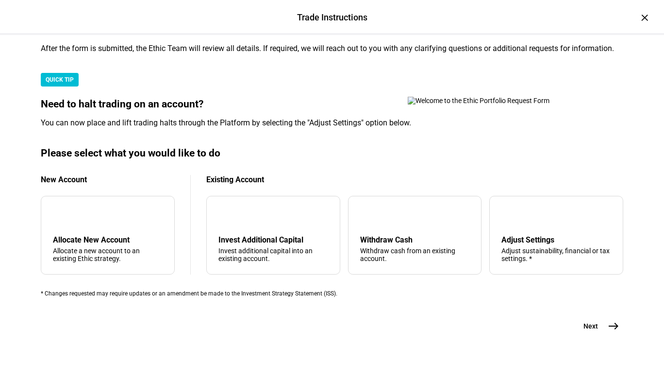
scroll to position [120, 0]
click at [643, 94] on div "Trade Instructions Trade Instructions × Submit Trade Instructions The Trade Ins…" at bounding box center [332, 182] width 664 height 365
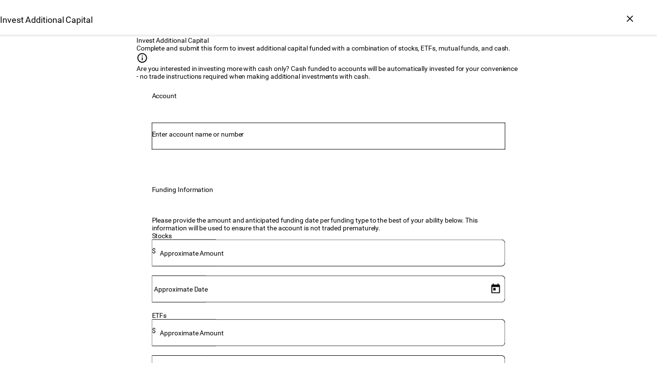
scroll to position [360, 0]
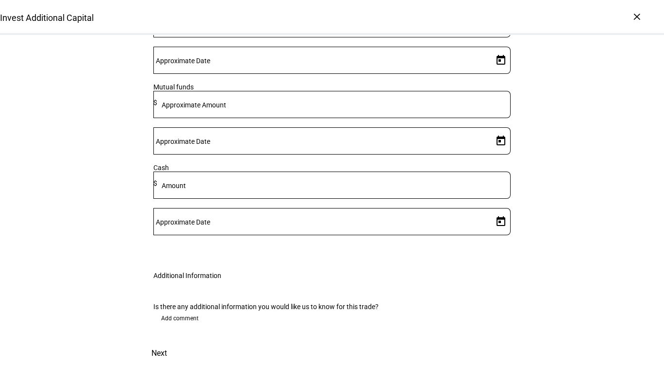
click at [640, 21] on div "×" at bounding box center [637, 17] width 16 height 16
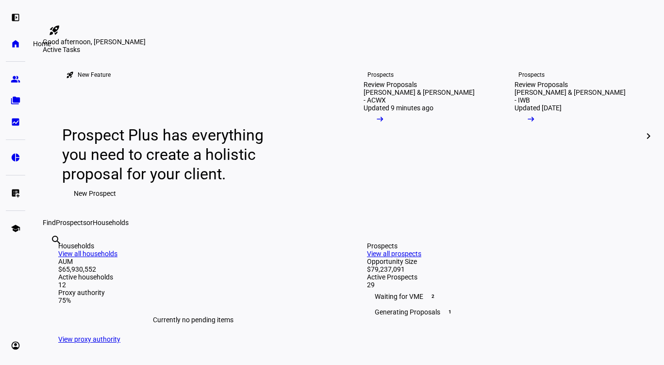
click at [12, 37] on link "home Home" at bounding box center [15, 43] width 19 height 19
click at [17, 88] on link "group Prospects" at bounding box center [15, 78] width 19 height 19
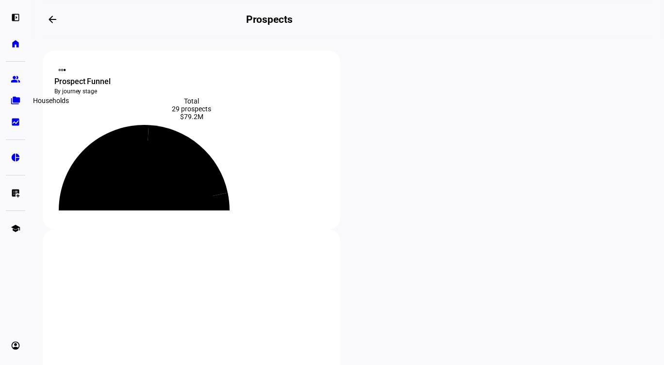
click at [17, 96] on eth-mat-symbol "folder_copy" at bounding box center [16, 101] width 10 height 10
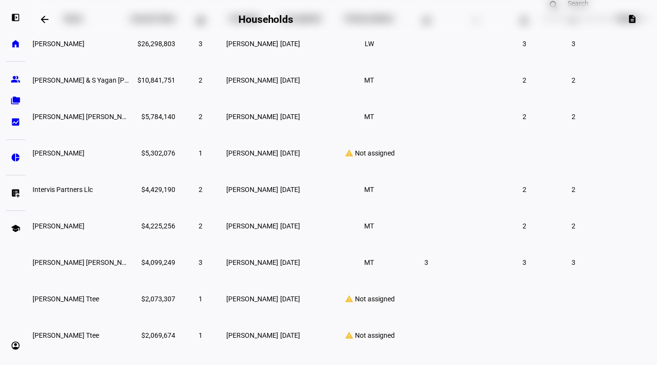
scroll to position [97, 0]
click at [138, 120] on span "[PERSON_NAME] [PERSON_NAME]" at bounding box center [85, 116] width 105 height 8
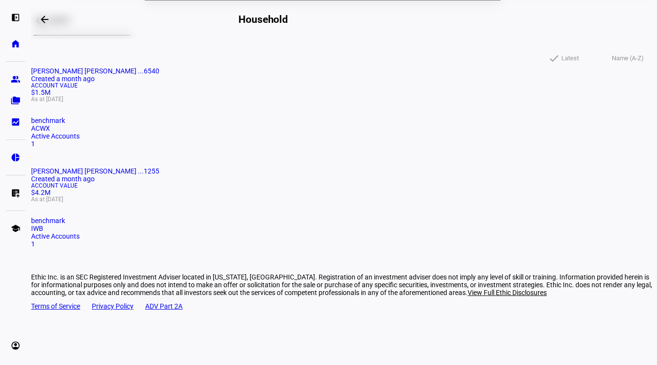
scroll to position [46, 0]
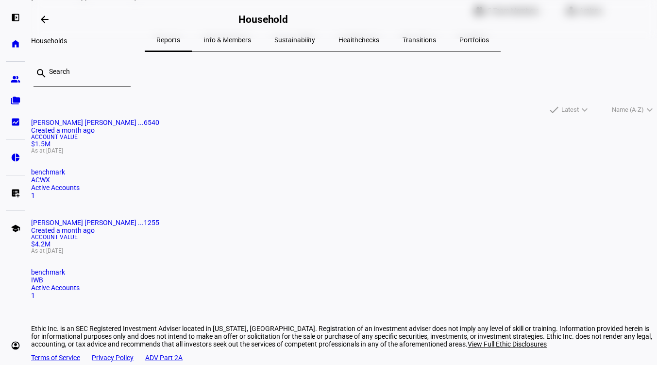
click at [47, 18] on mat-icon "arrow_backwards" at bounding box center [45, 20] width 12 height 12
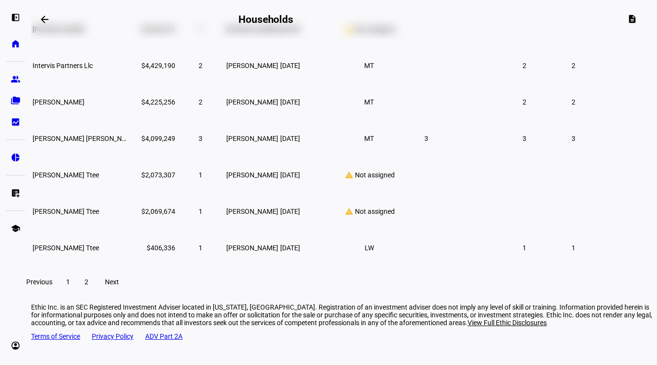
click at [168, 156] on td "$4,099,249" at bounding box center [153, 137] width 46 height 35
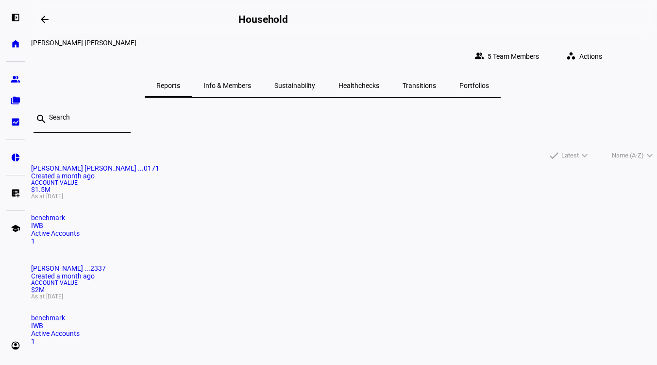
click at [142, 165] on span "[PERSON_NAME] [PERSON_NAME] ...0171" at bounding box center [95, 168] width 128 height 8
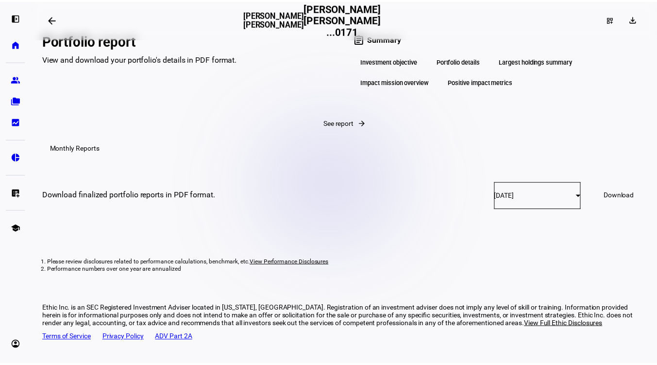
scroll to position [1659, 0]
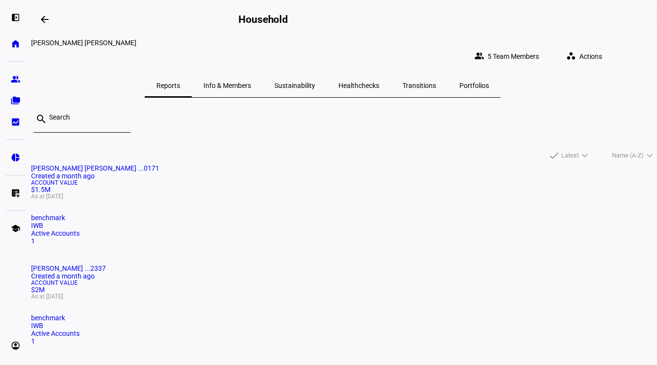
scroll to position [46, 0]
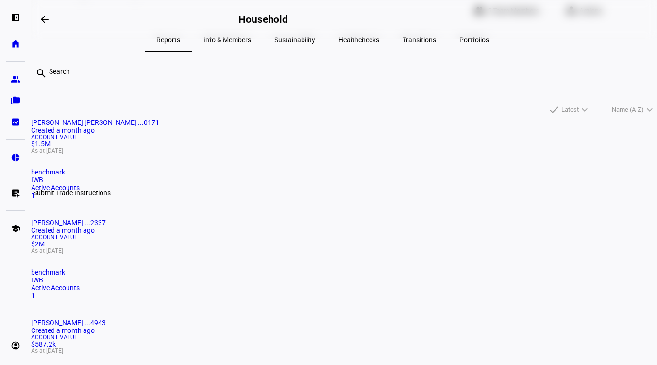
click at [15, 197] on eth-mat-symbol "list_alt_add" at bounding box center [16, 193] width 10 height 10
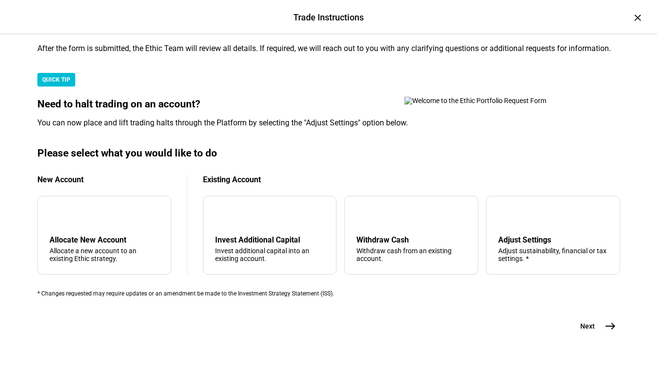
scroll to position [0, 0]
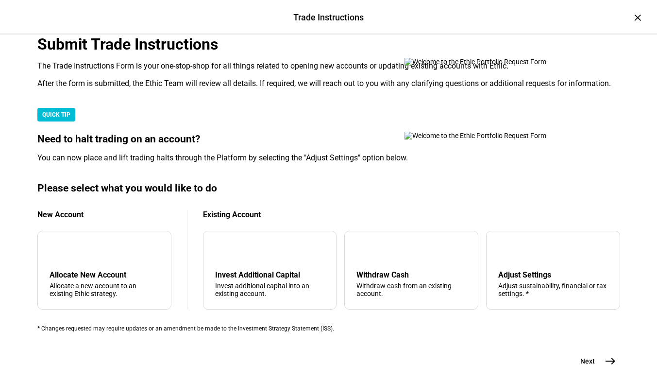
click at [630, 19] on div "×" at bounding box center [638, 18] width 16 height 16
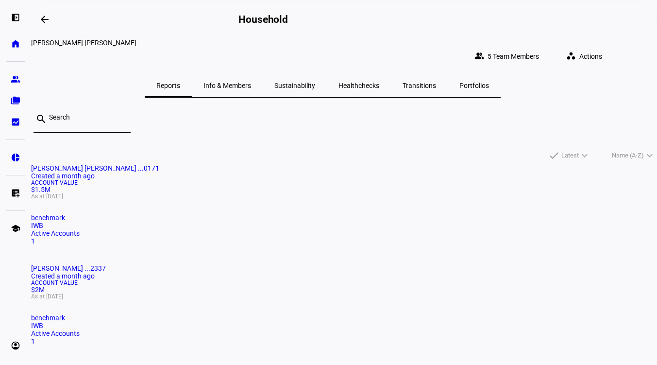
scroll to position [46, 0]
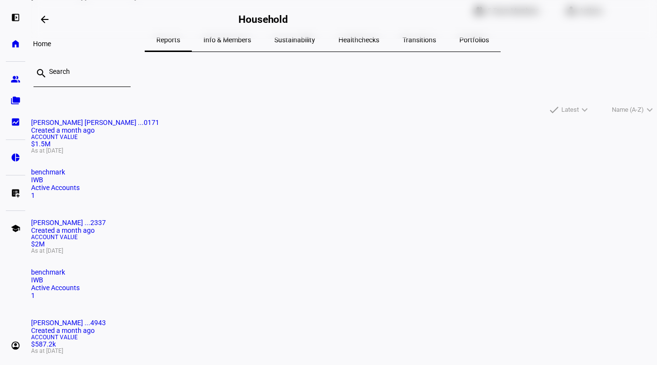
click at [15, 48] on eth-mat-symbol "home" at bounding box center [16, 44] width 10 height 10
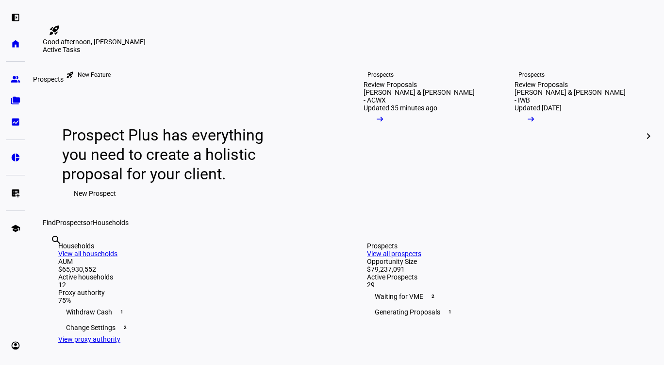
click at [15, 81] on eth-mat-symbol "group" at bounding box center [16, 79] width 10 height 10
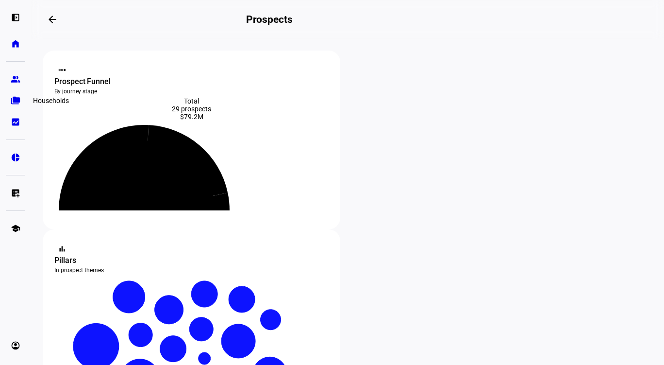
click at [13, 96] on eth-mat-symbol "folder_copy" at bounding box center [16, 101] width 10 height 10
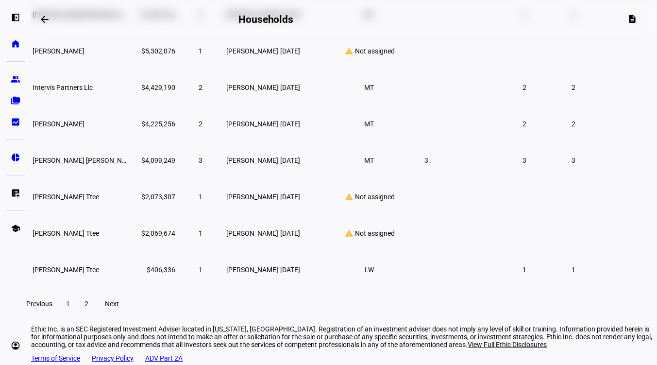
scroll to position [230, 0]
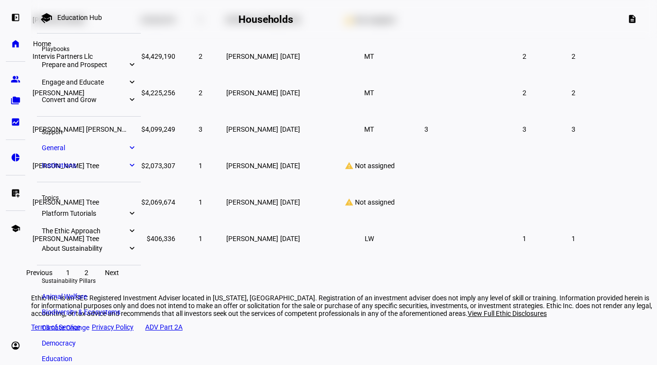
click at [12, 42] on eth-mat-symbol "home" at bounding box center [16, 44] width 10 height 10
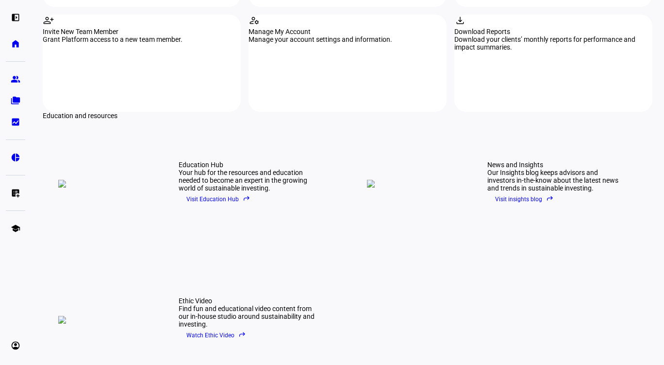
scroll to position [1243, 0]
click at [13, 46] on eth-mat-symbol "home" at bounding box center [16, 44] width 10 height 10
click at [18, 83] on eth-mat-symbol "group" at bounding box center [16, 79] width 10 height 10
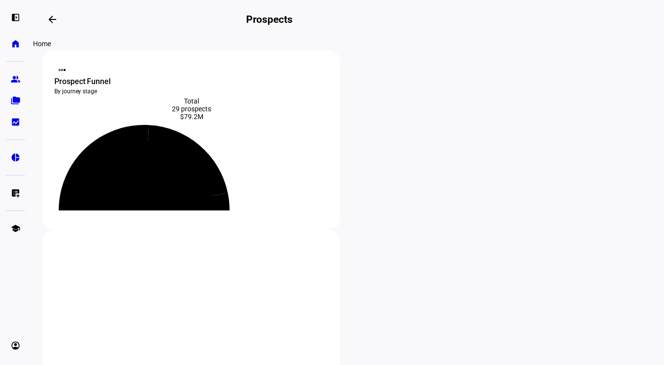
click at [12, 43] on eth-mat-symbol "home" at bounding box center [16, 44] width 10 height 10
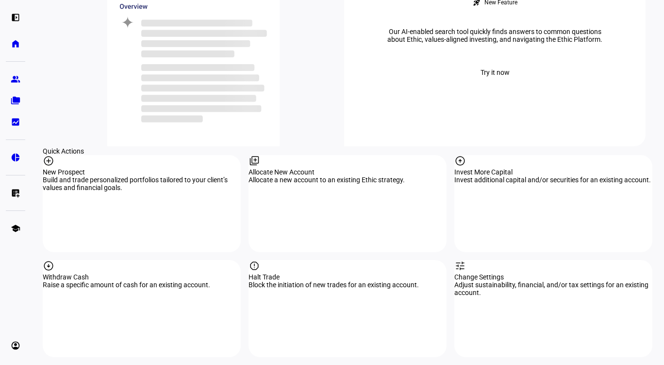
scroll to position [824, 0]
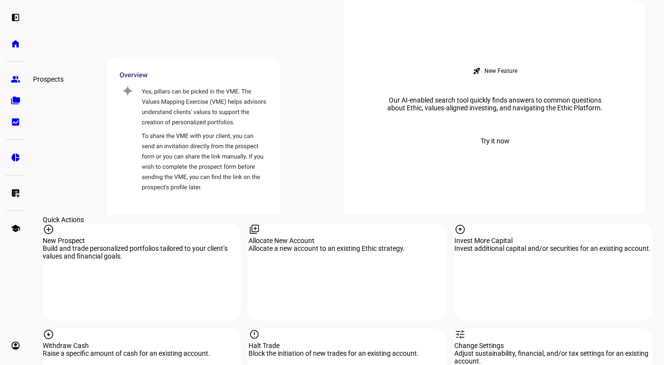
click at [13, 76] on eth-mat-symbol "group" at bounding box center [16, 79] width 10 height 10
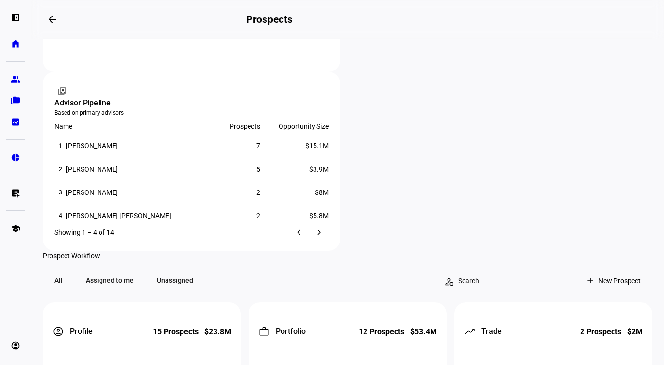
scroll to position [692, 0]
